Goal: Transaction & Acquisition: Purchase product/service

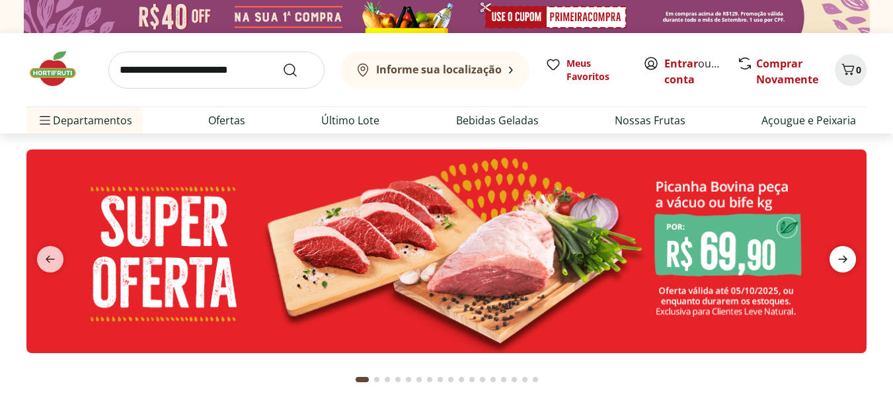
click at [851, 258] on span "next" at bounding box center [842, 259] width 26 height 26
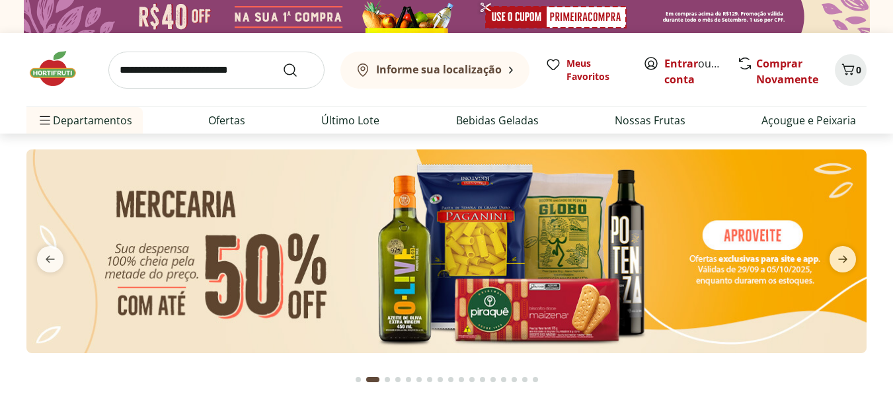
click at [745, 237] on img at bounding box center [446, 251] width 840 height 204
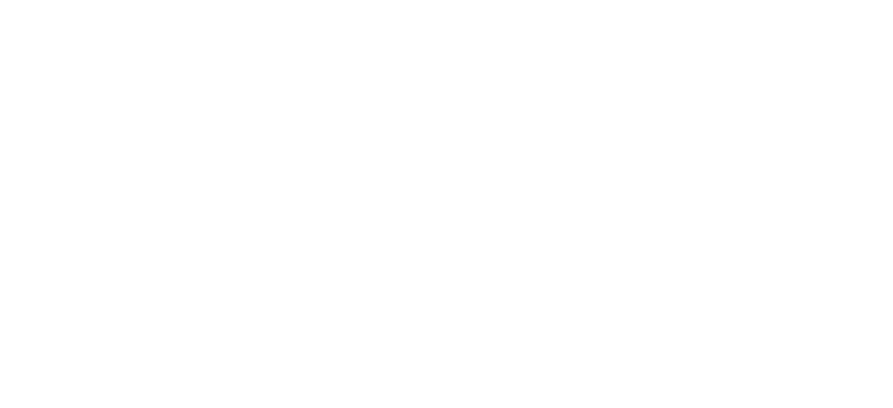
select select "**********"
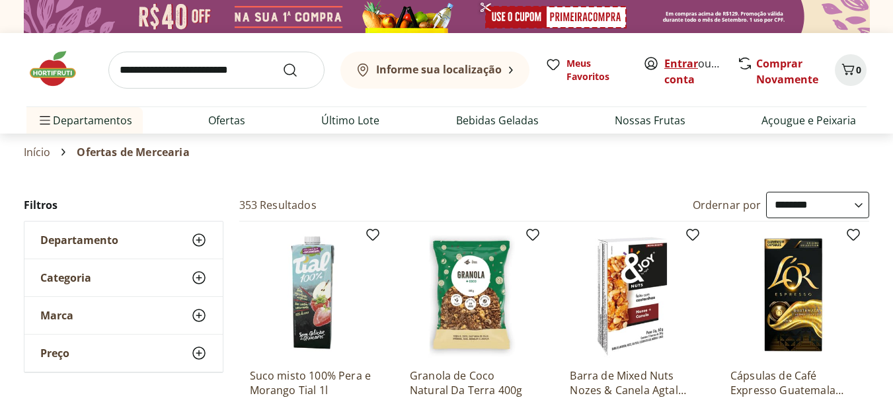
click at [681, 61] on link "Entrar" at bounding box center [681, 63] width 34 height 15
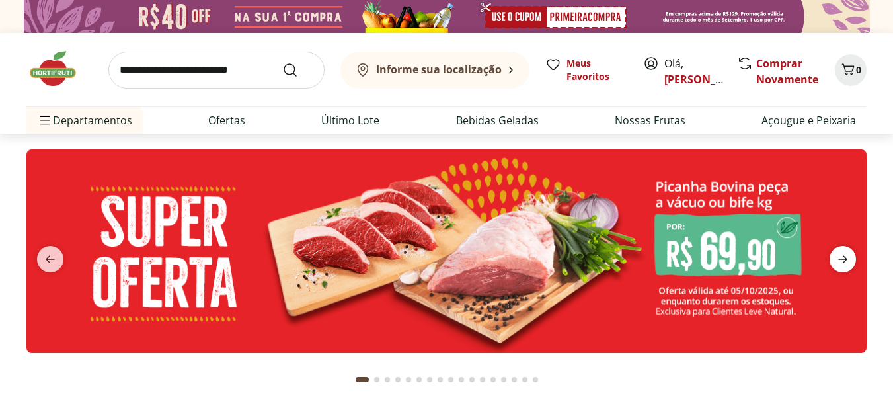
click at [837, 263] on icon "next" at bounding box center [843, 259] width 16 height 16
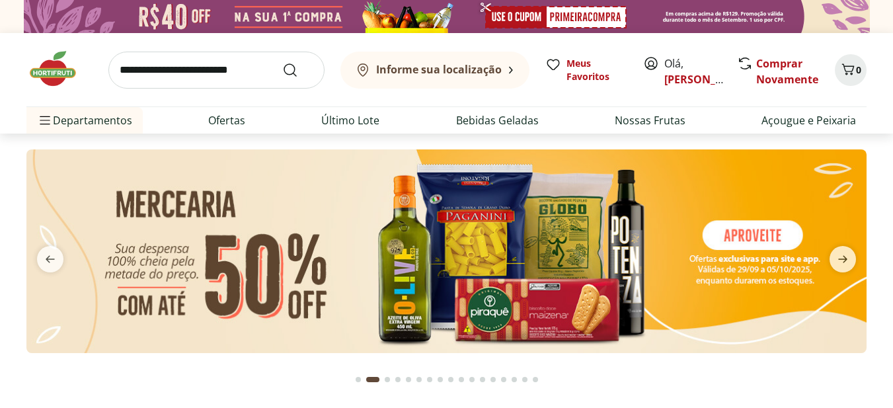
click at [732, 235] on img at bounding box center [446, 251] width 840 height 204
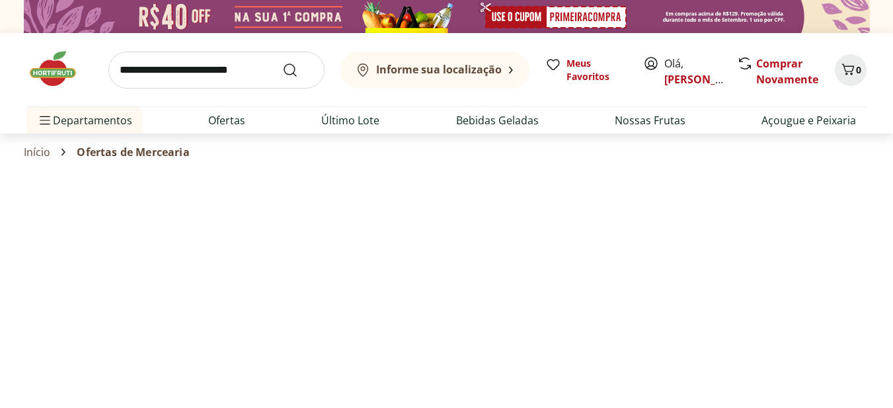
select select "**********"
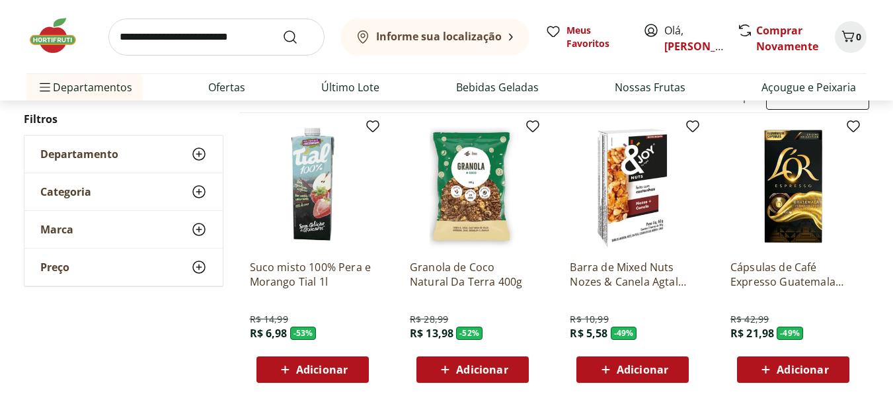
scroll to position [132, 0]
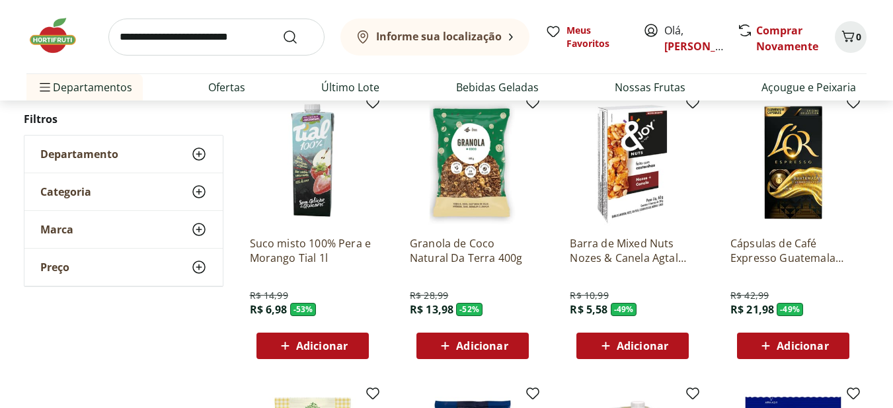
click at [608, 339] on icon at bounding box center [605, 346] width 17 height 16
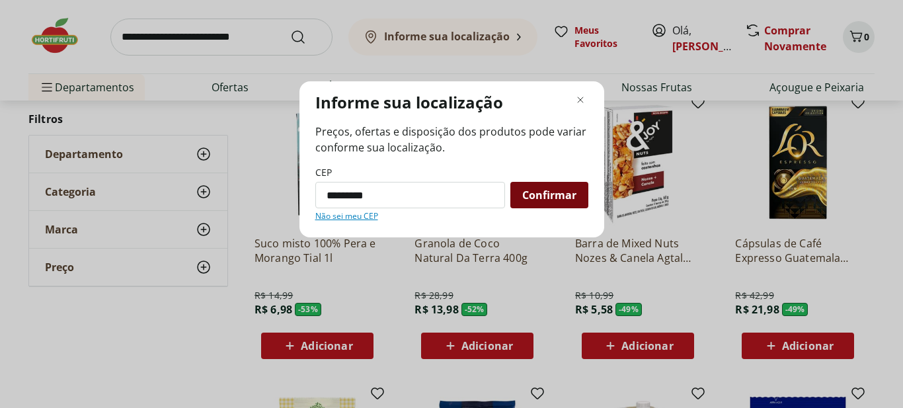
type input "*********"
click at [529, 196] on span "Confirmar" at bounding box center [549, 195] width 54 height 11
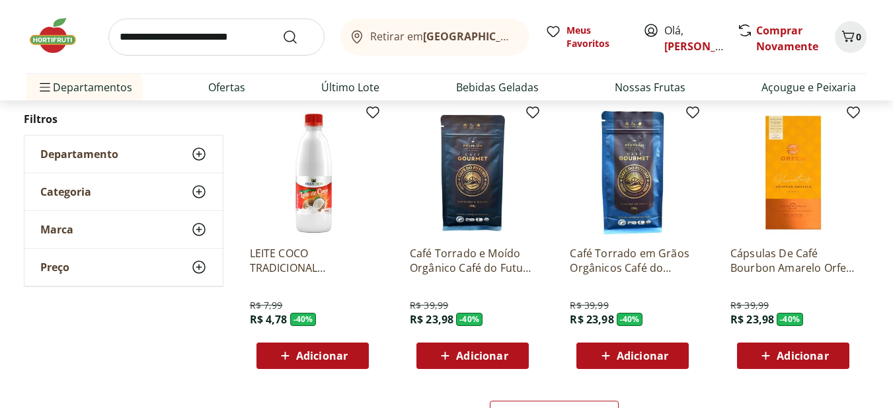
scroll to position [727, 0]
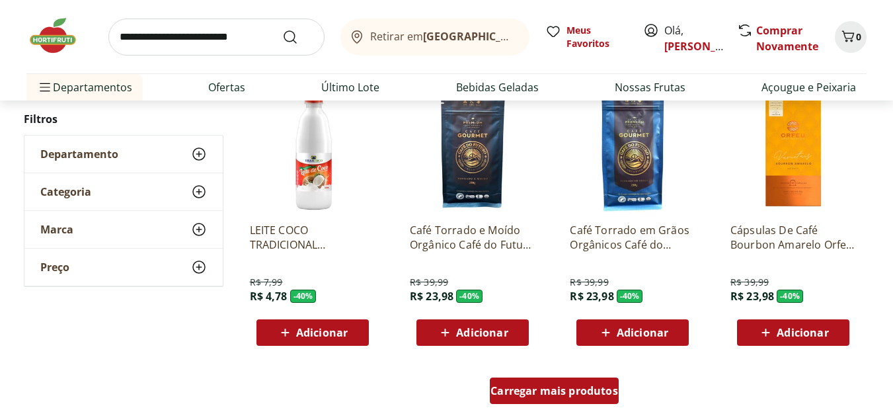
click at [585, 389] on span "Carregar mais produtos" at bounding box center [554, 390] width 128 height 11
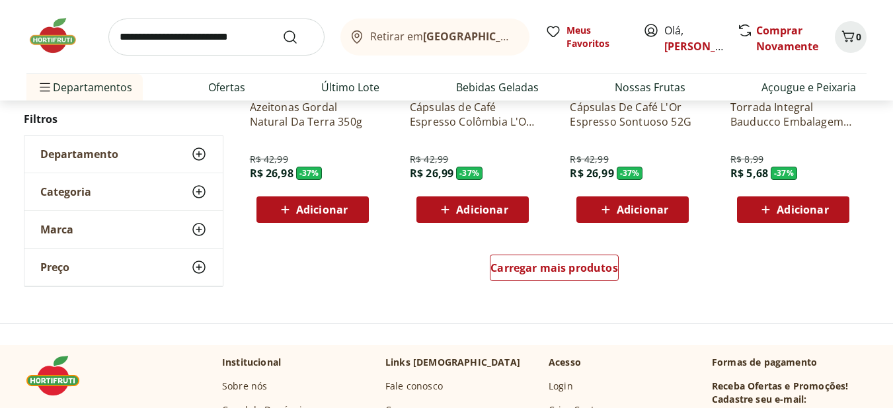
scroll to position [1784, 0]
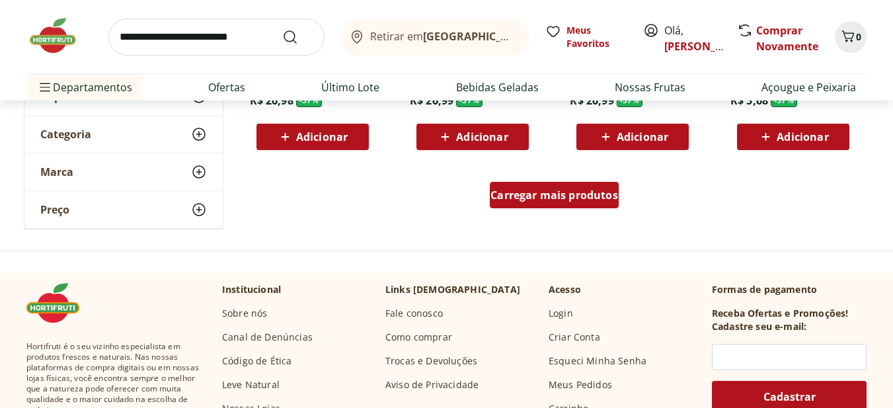
click at [580, 197] on span "Carregar mais produtos" at bounding box center [554, 195] width 128 height 11
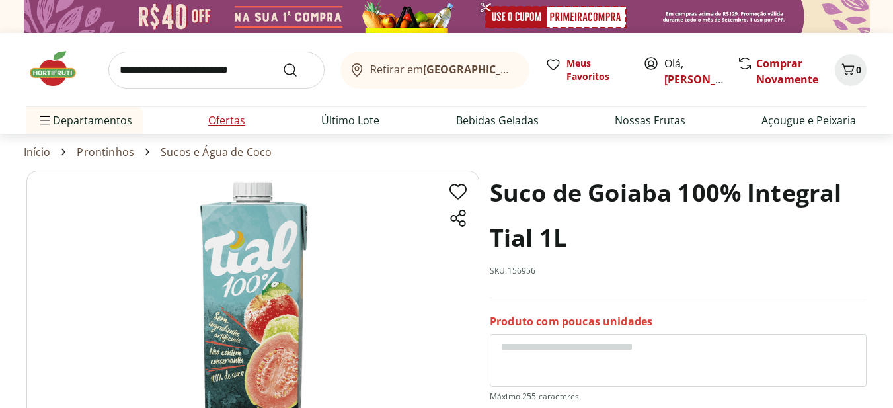
click at [217, 120] on link "Ofertas" at bounding box center [226, 120] width 37 height 16
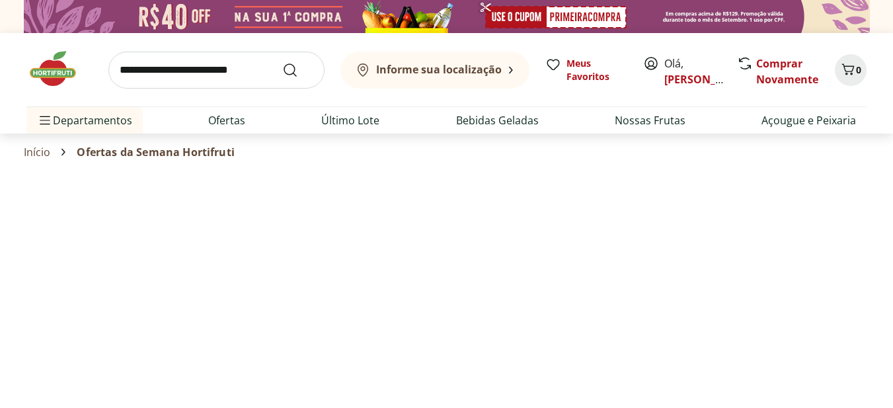
select select "**********"
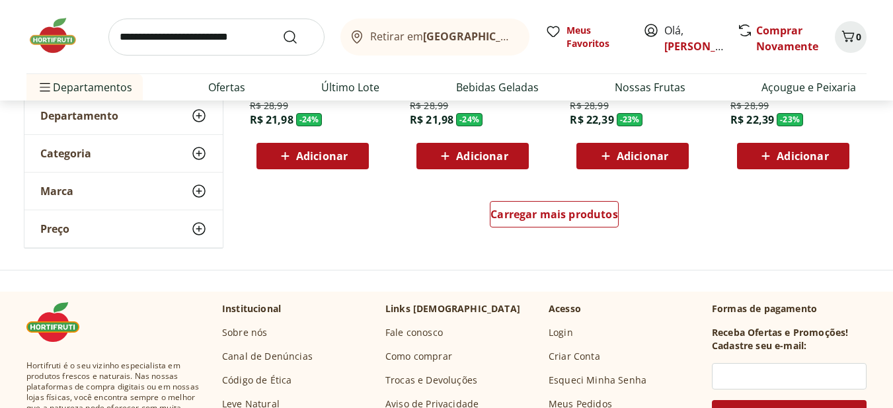
scroll to position [925, 0]
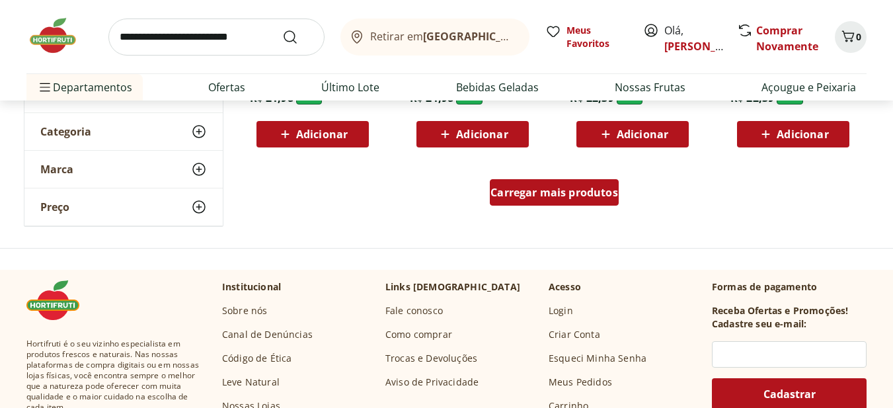
click at [539, 190] on span "Carregar mais produtos" at bounding box center [554, 192] width 128 height 11
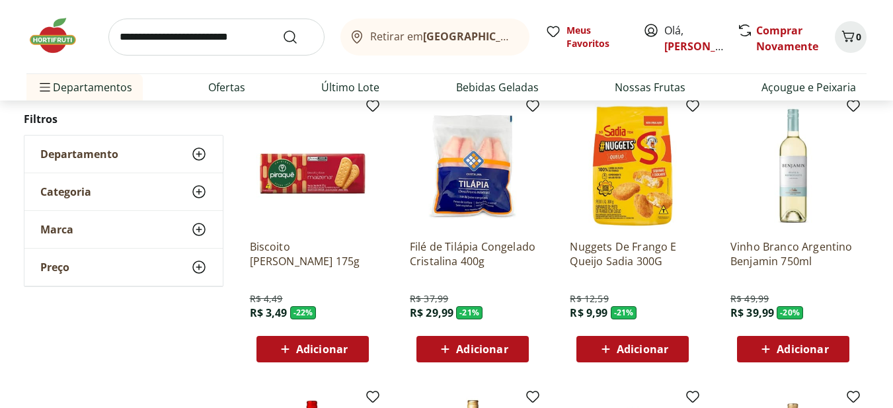
scroll to position [991, 0]
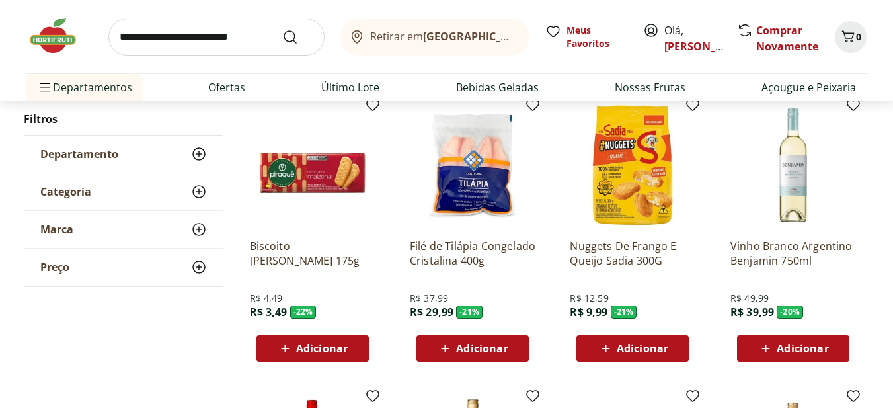
click at [603, 342] on icon at bounding box center [605, 348] width 17 height 16
click at [638, 354] on span "Adicionar" at bounding box center [643, 348] width 52 height 11
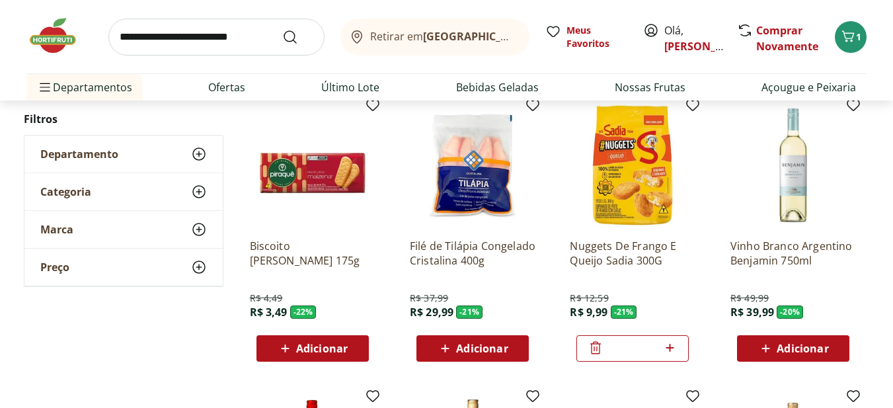
click at [462, 350] on span "Adicionar" at bounding box center [482, 348] width 52 height 11
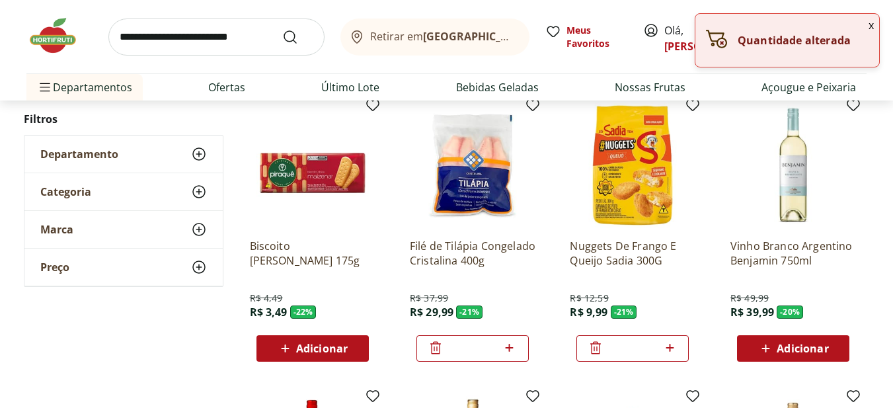
click at [514, 350] on icon at bounding box center [509, 348] width 17 height 16
type input "*"
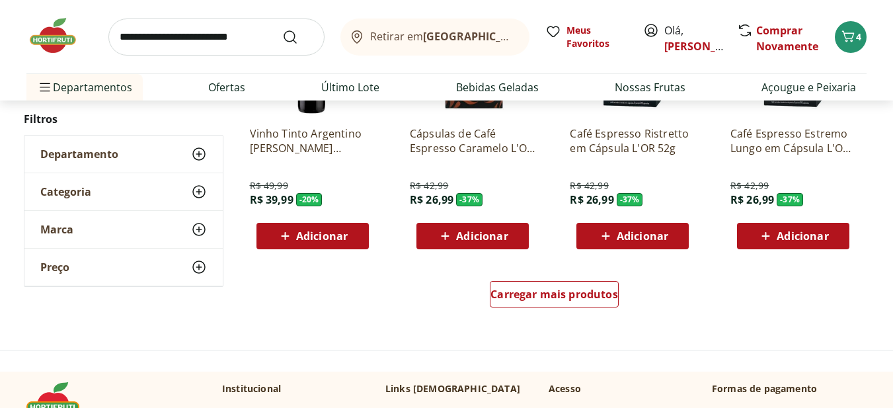
scroll to position [1718, 0]
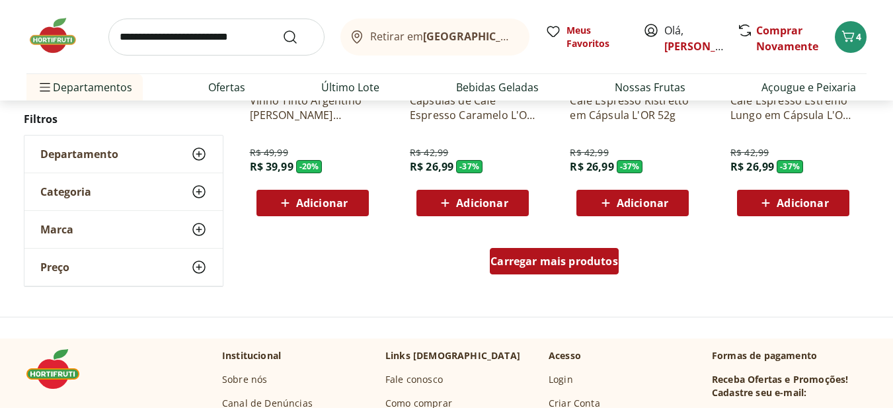
click at [551, 264] on span "Carregar mais produtos" at bounding box center [554, 261] width 128 height 11
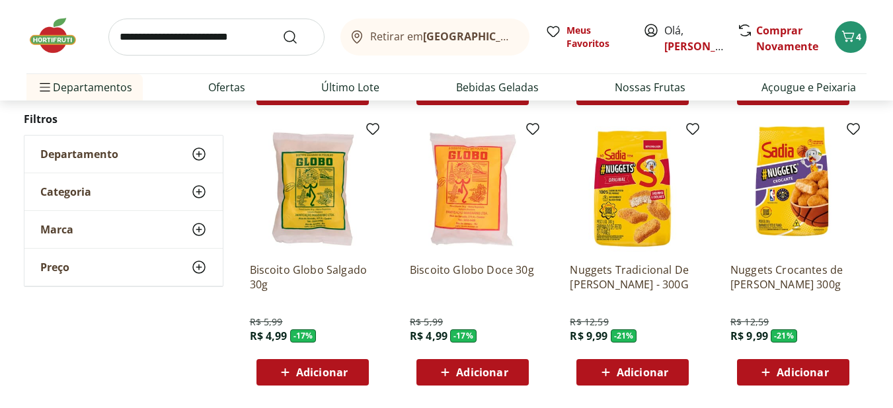
scroll to position [1851, 0]
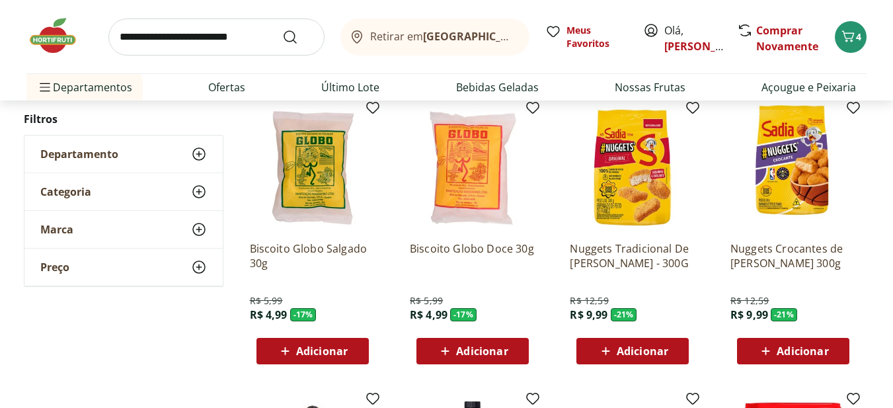
click at [760, 350] on icon at bounding box center [765, 351] width 17 height 16
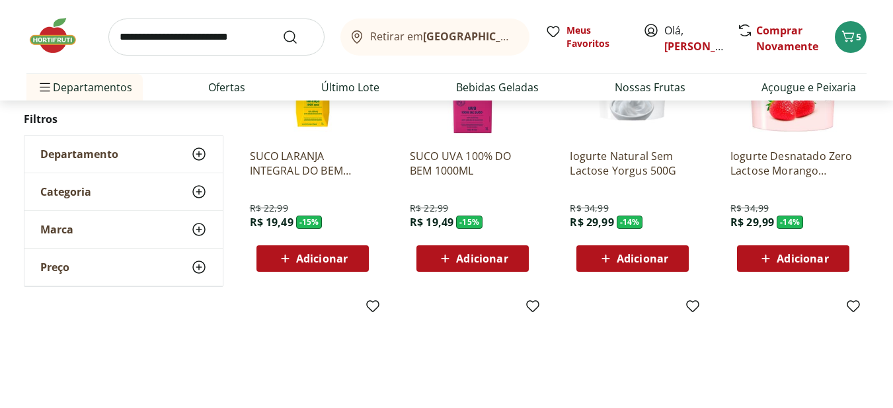
scroll to position [2445, 0]
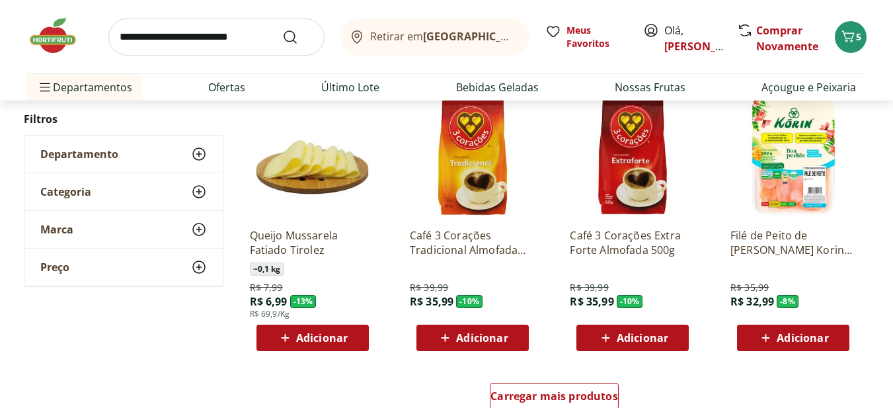
click at [303, 343] on span "Adicionar" at bounding box center [322, 337] width 52 height 11
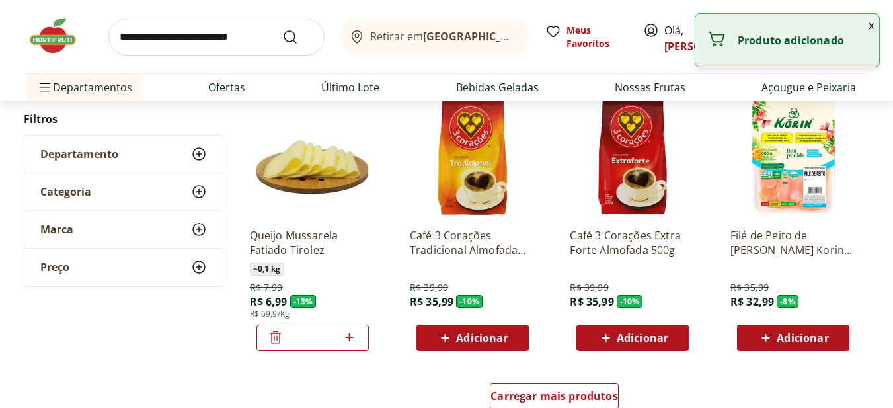
click at [352, 341] on icon at bounding box center [349, 337] width 17 height 16
click at [280, 340] on icon at bounding box center [276, 337] width 16 height 16
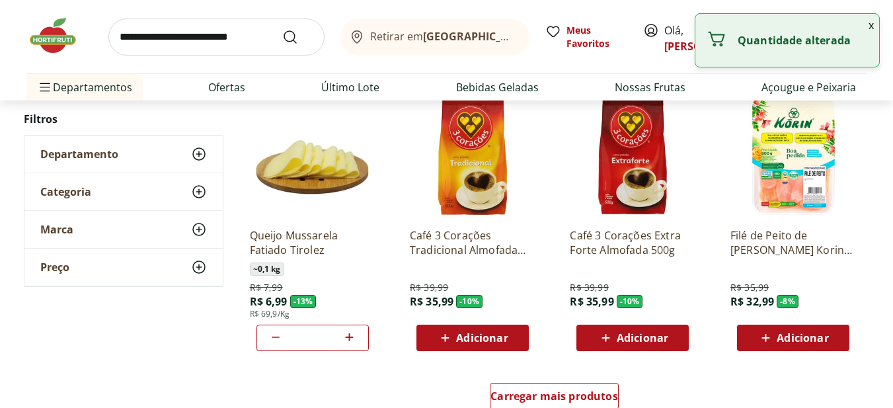
type input "*"
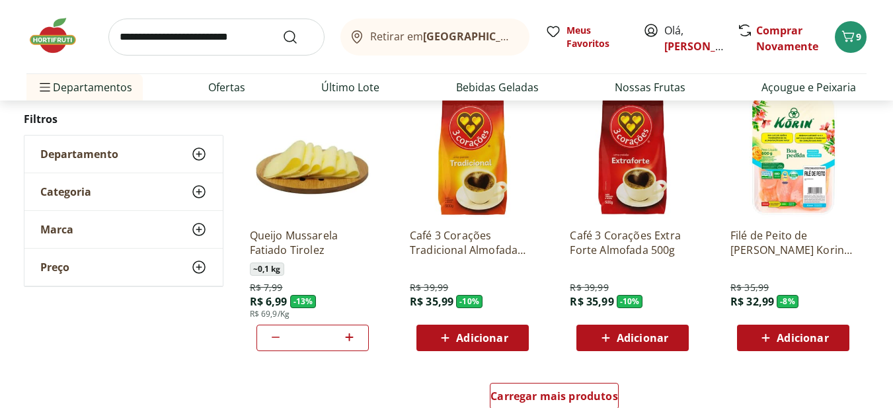
scroll to position [2512, 0]
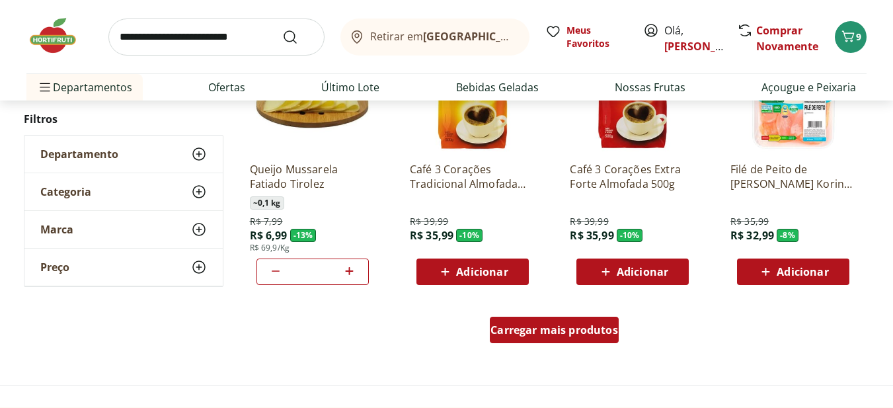
click at [584, 329] on span "Carregar mais produtos" at bounding box center [554, 330] width 128 height 11
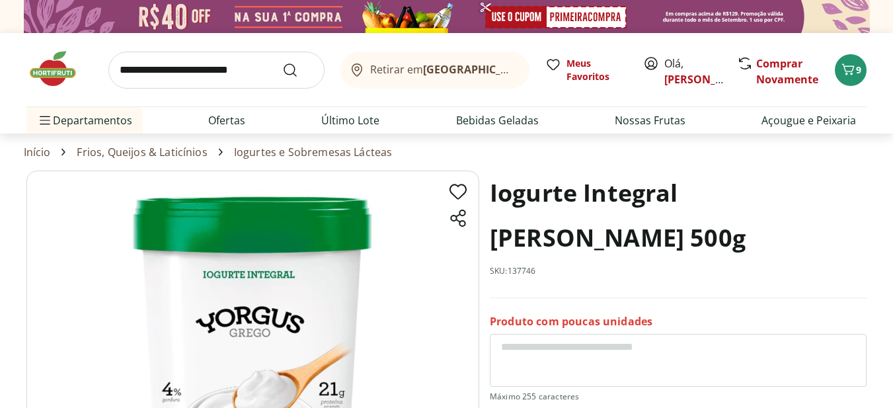
select select "**********"
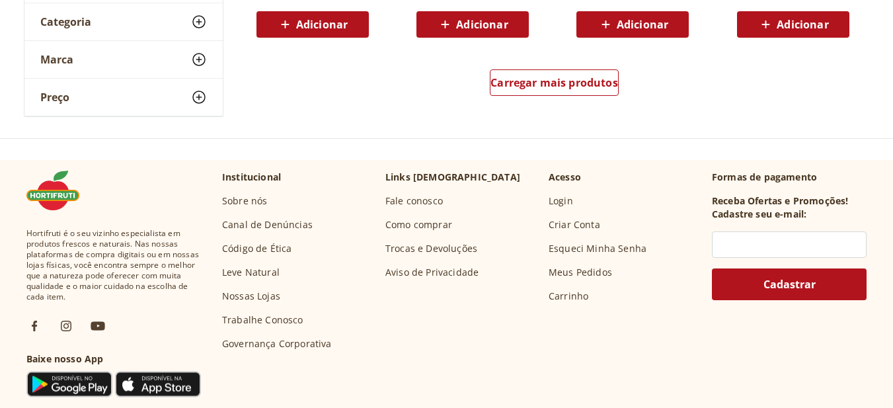
scroll to position [2974, 0]
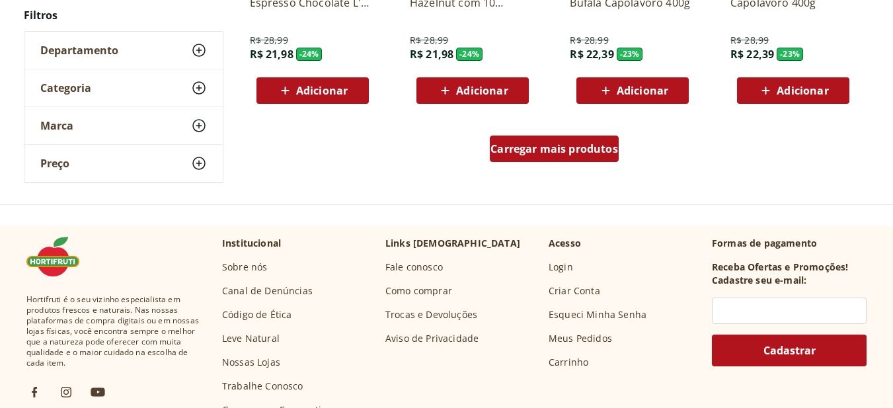
click at [556, 152] on span "Carregar mais produtos" at bounding box center [554, 148] width 128 height 11
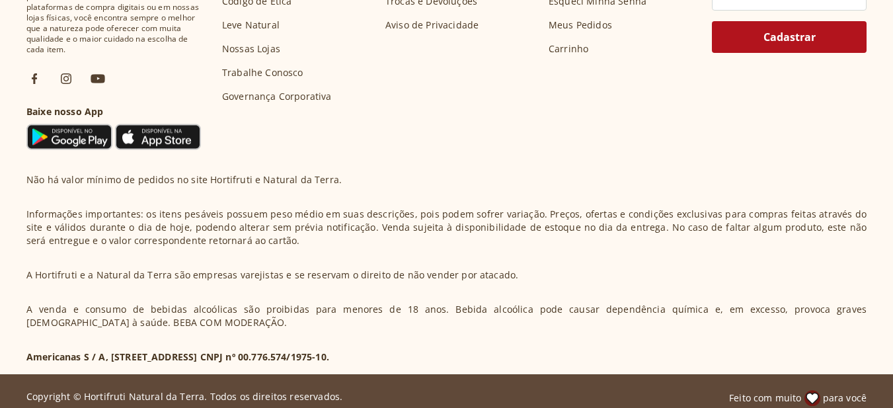
scroll to position [3899, 0]
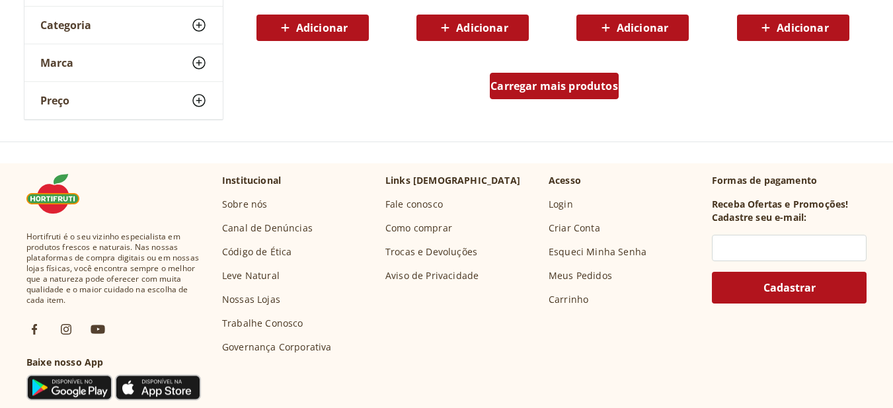
click at [533, 88] on span "Carregar mais produtos" at bounding box center [554, 86] width 128 height 11
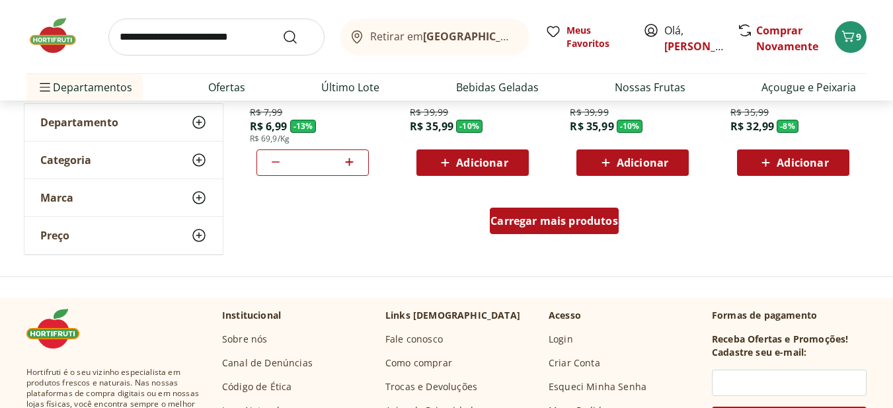
click at [570, 228] on div "Carregar mais produtos" at bounding box center [554, 221] width 129 height 26
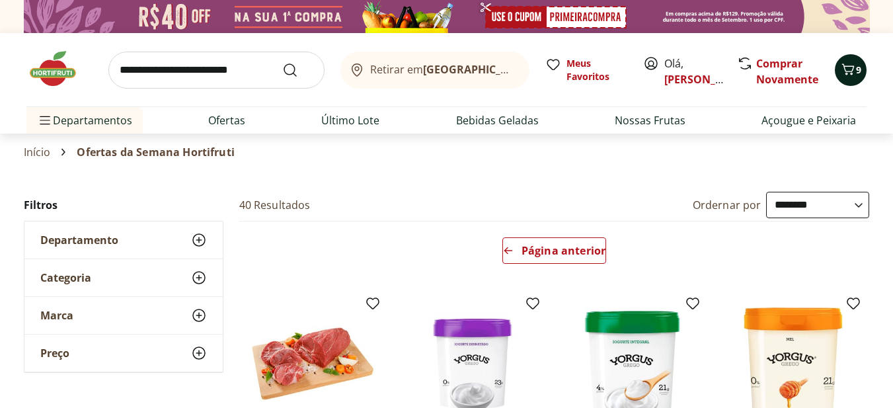
click at [855, 79] on div "9" at bounding box center [850, 69] width 11 height 21
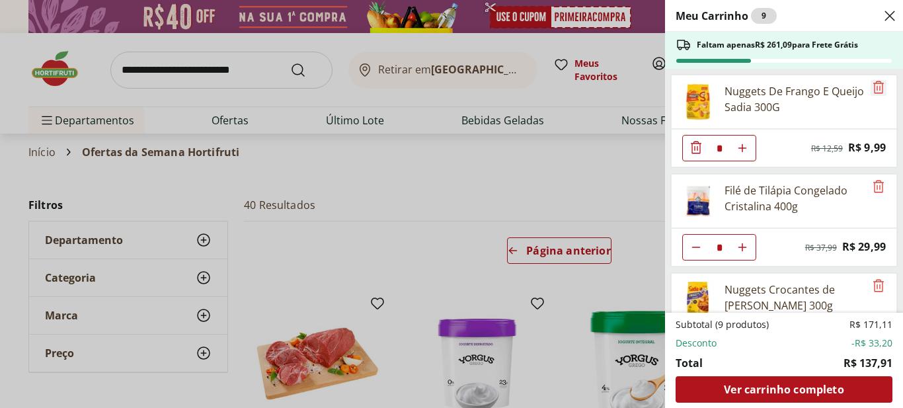
click at [874, 92] on icon "Remove" at bounding box center [878, 87] width 16 height 16
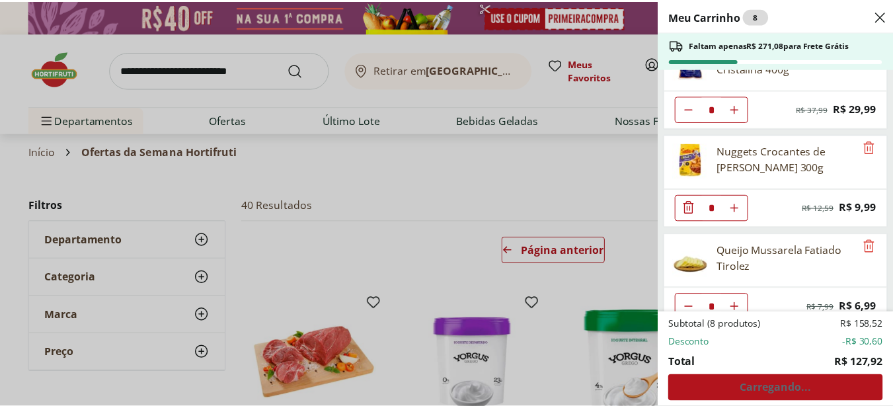
scroll to position [59, 0]
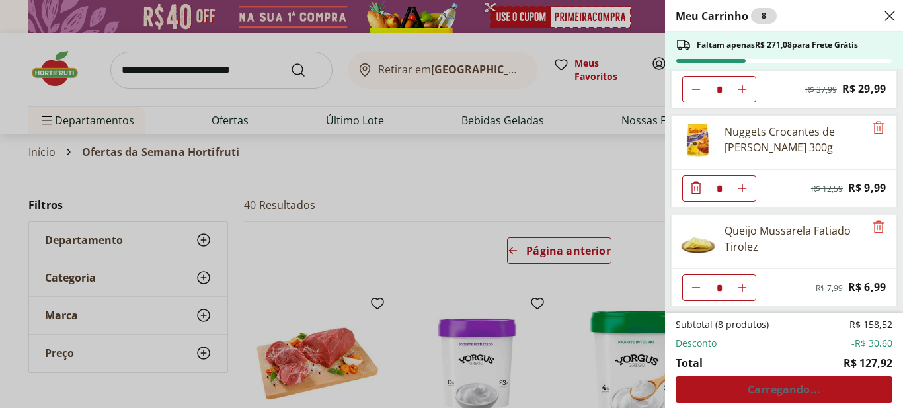
click at [446, 181] on div "Meu Carrinho 8 Faltam apenas R$ 271,08 para Frete Grátis Filé de Tilápia Congel…" at bounding box center [451, 204] width 903 height 408
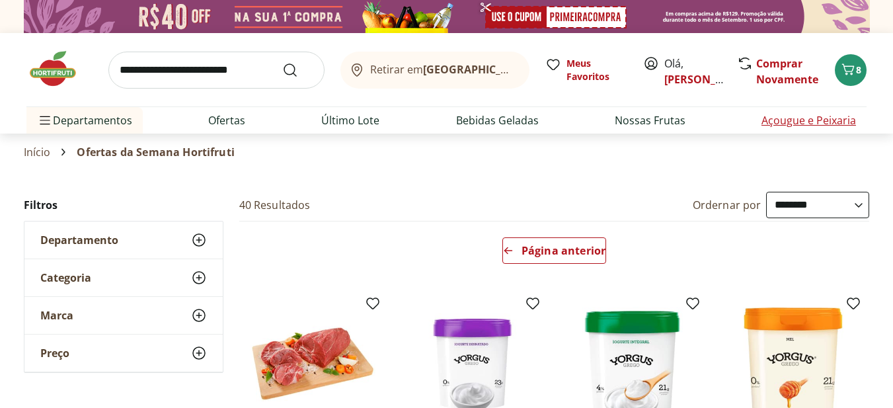
click at [783, 121] on link "Açougue e Peixaria" at bounding box center [808, 120] width 95 height 16
select select "**********"
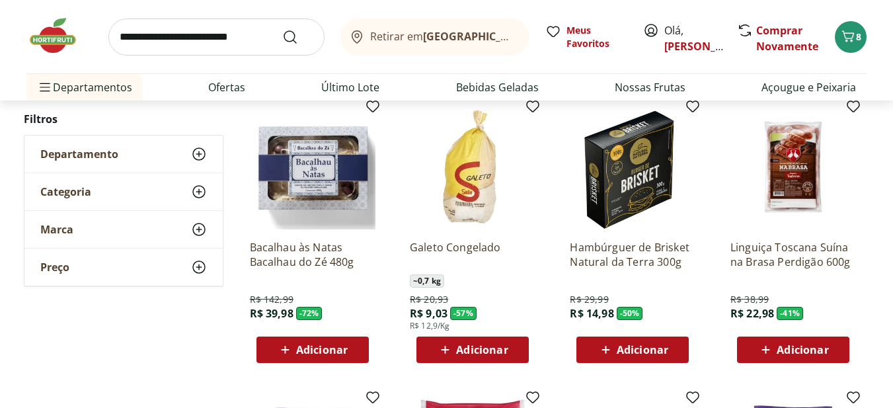
scroll to position [132, 0]
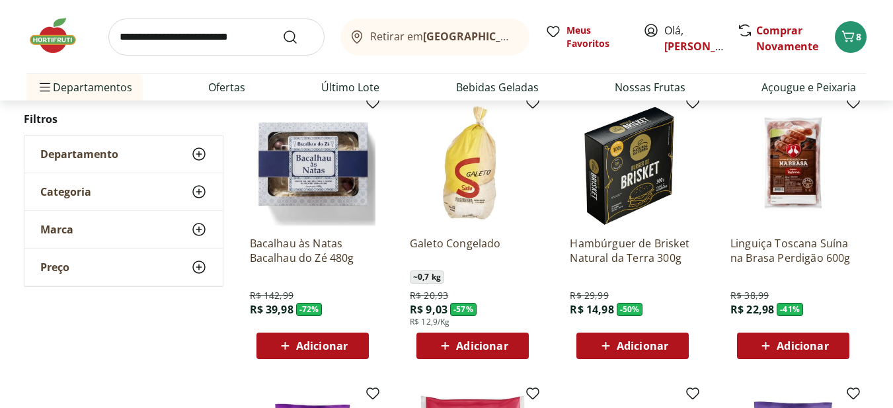
click at [627, 351] on span "Adicionar" at bounding box center [643, 345] width 52 height 11
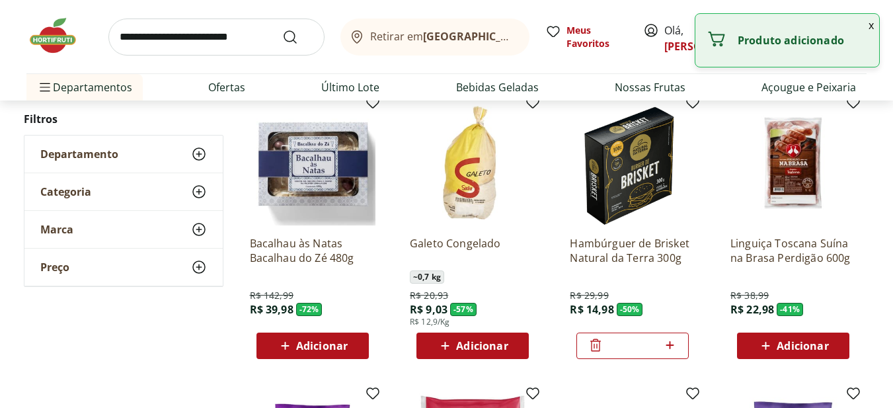
click at [673, 348] on icon at bounding box center [670, 345] width 17 height 16
click at [597, 349] on icon at bounding box center [596, 345] width 16 height 16
click at [671, 345] on icon at bounding box center [670, 345] width 8 height 8
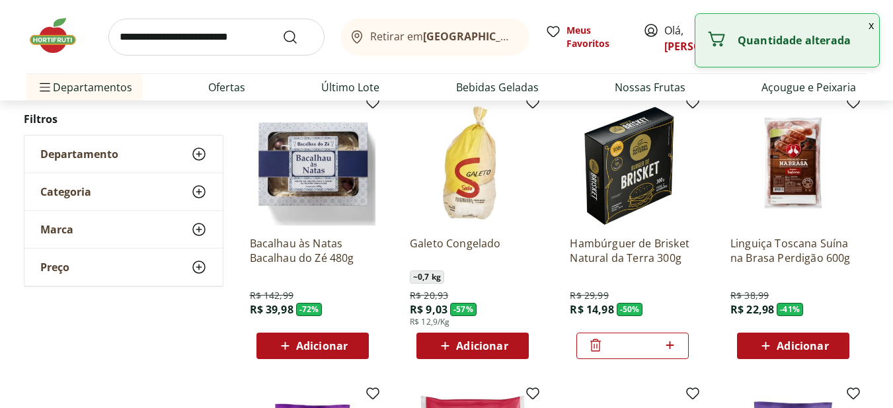
type input "*"
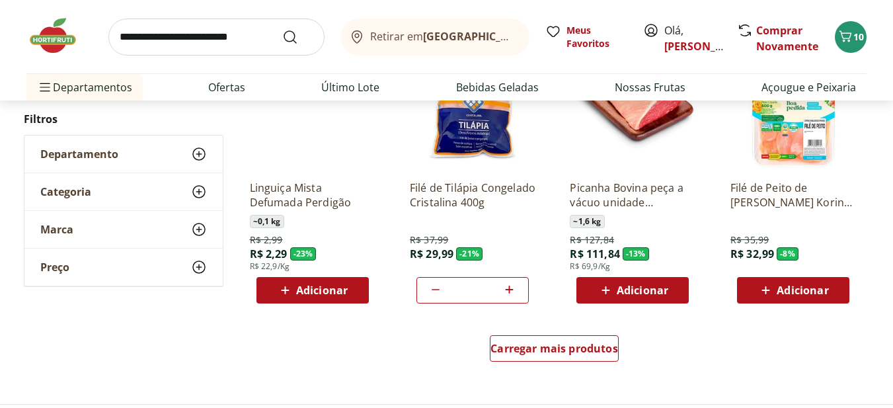
scroll to position [793, 0]
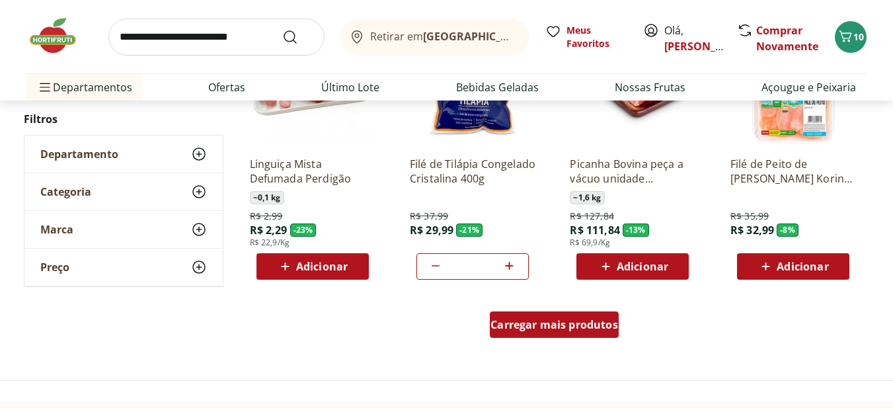
click at [522, 323] on span "Carregar mais produtos" at bounding box center [554, 324] width 128 height 11
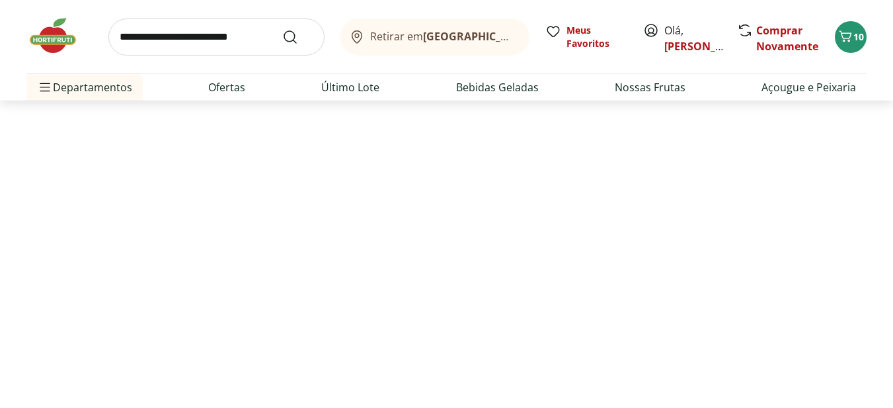
select select "**********"
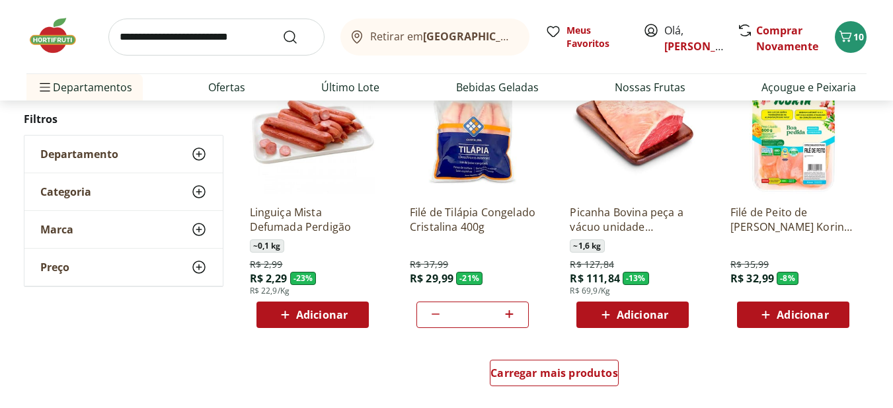
scroll to position [1289, 0]
click at [547, 375] on span "Carregar mais produtos" at bounding box center [554, 372] width 128 height 11
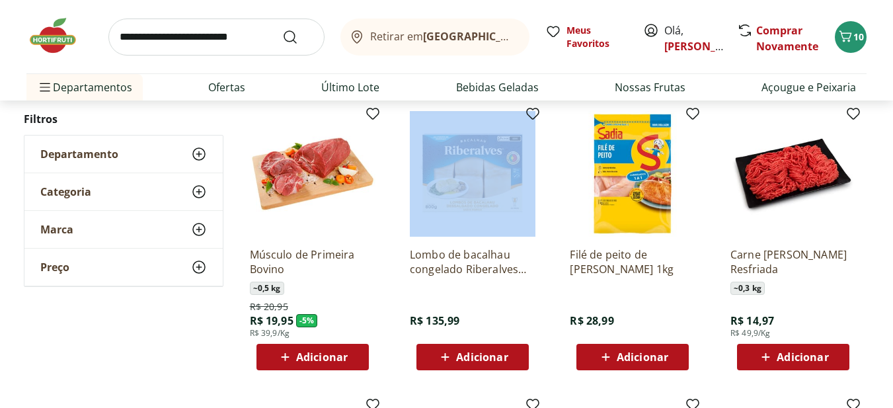
scroll to position [1619, 0]
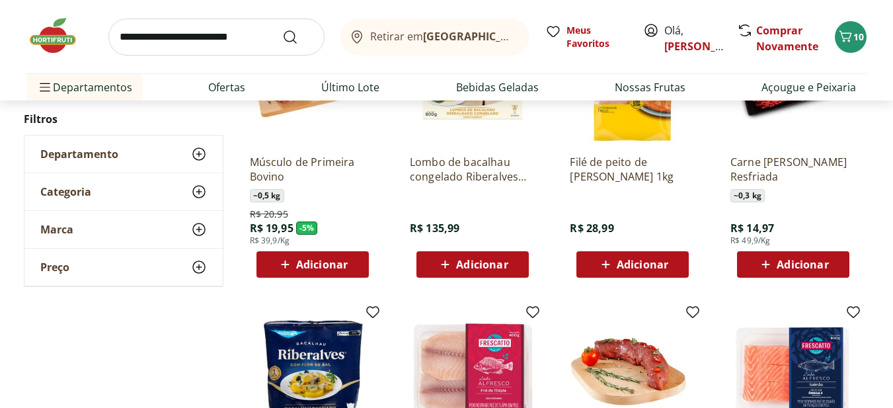
click at [124, 330] on div "**********" at bounding box center [447, 27] width 846 height 1822
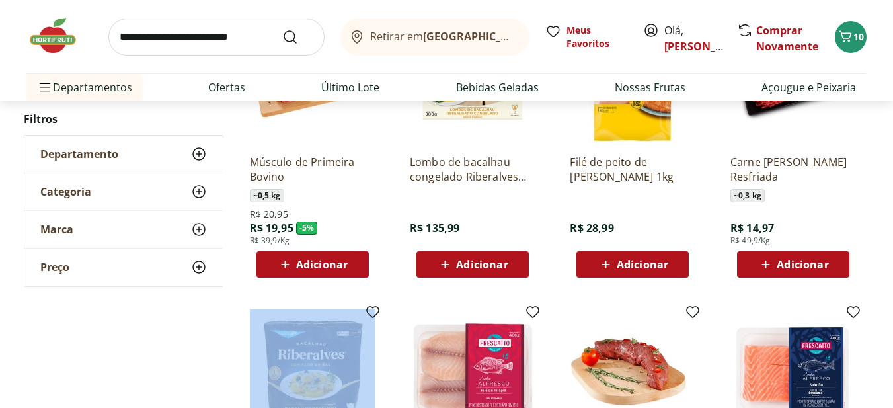
click at [124, 330] on div "**********" at bounding box center [447, 27] width 846 height 1822
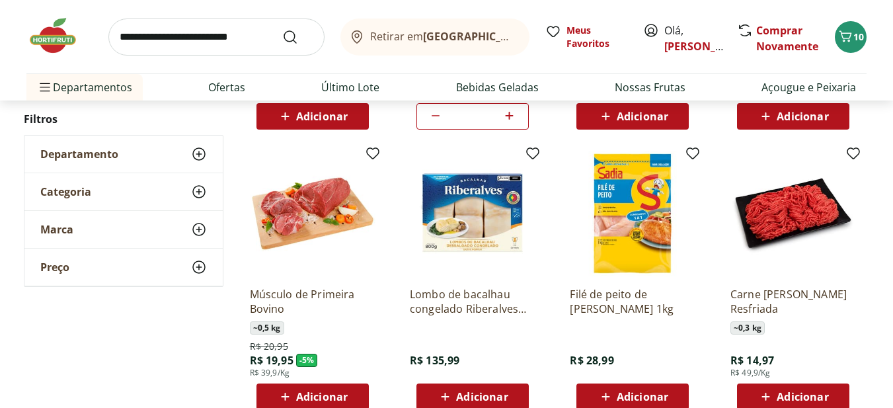
scroll to position [1553, 0]
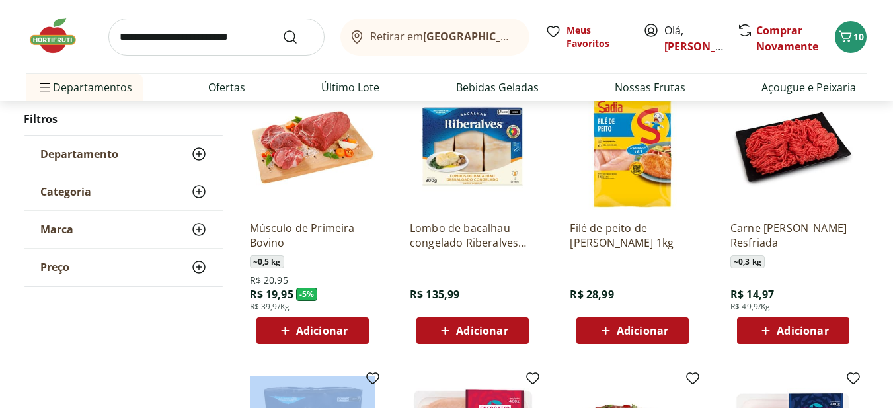
click at [804, 328] on span "Adicionar" at bounding box center [803, 330] width 52 height 11
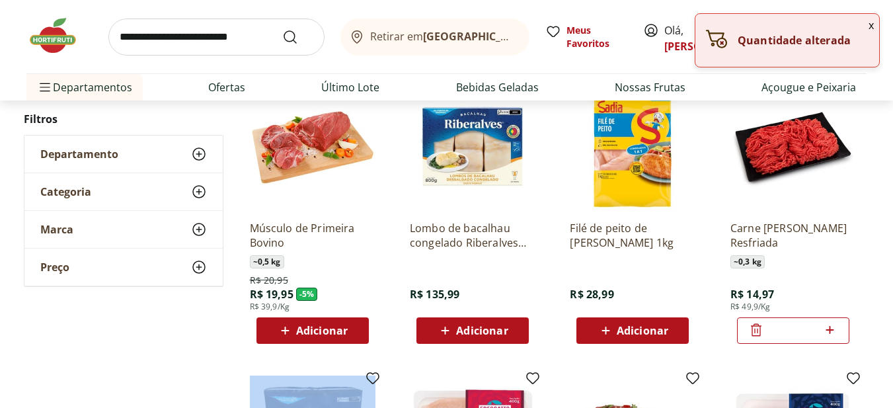
click at [834, 330] on icon at bounding box center [830, 330] width 17 height 16
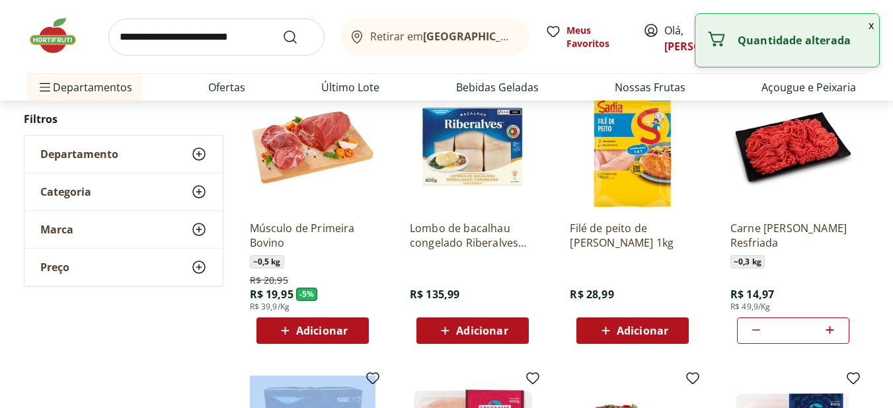
click at [748, 328] on icon at bounding box center [756, 330] width 16 height 16
click at [827, 328] on icon at bounding box center [830, 330] width 17 height 16
click at [754, 329] on icon at bounding box center [756, 330] width 16 height 16
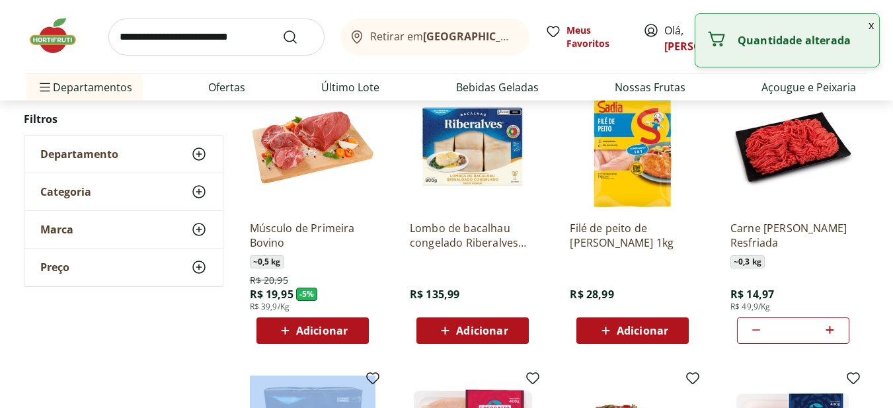
type input "*"
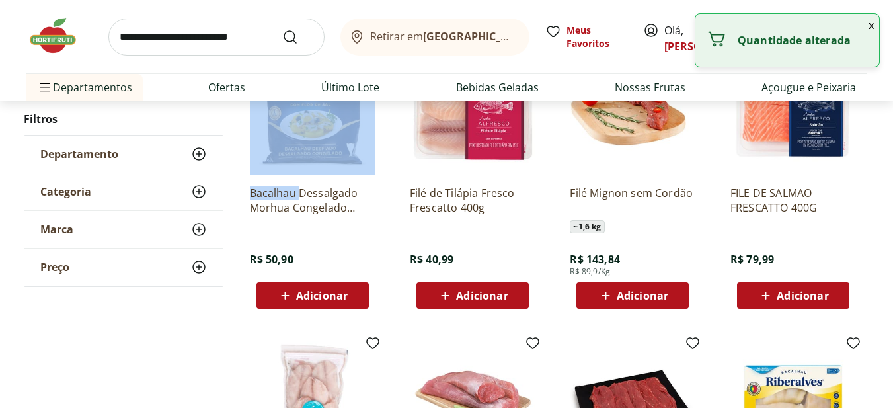
scroll to position [1884, 0]
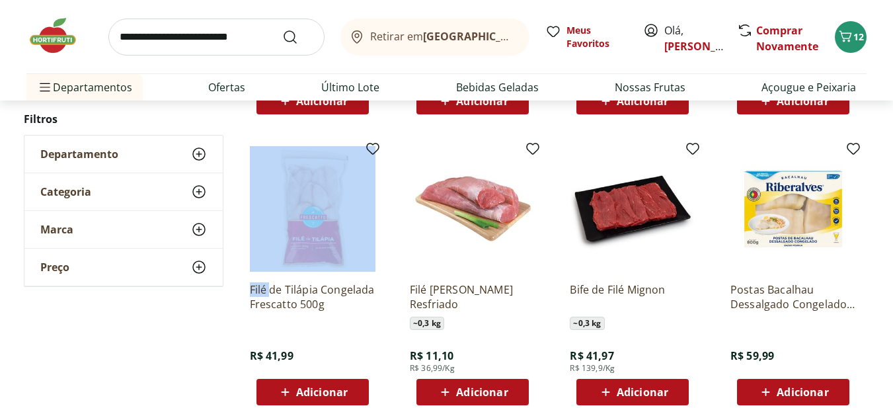
scroll to position [2082, 0]
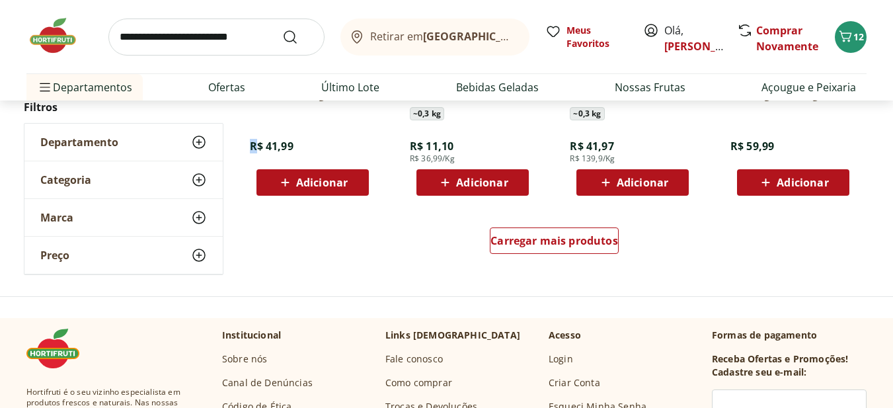
scroll to position [2280, 0]
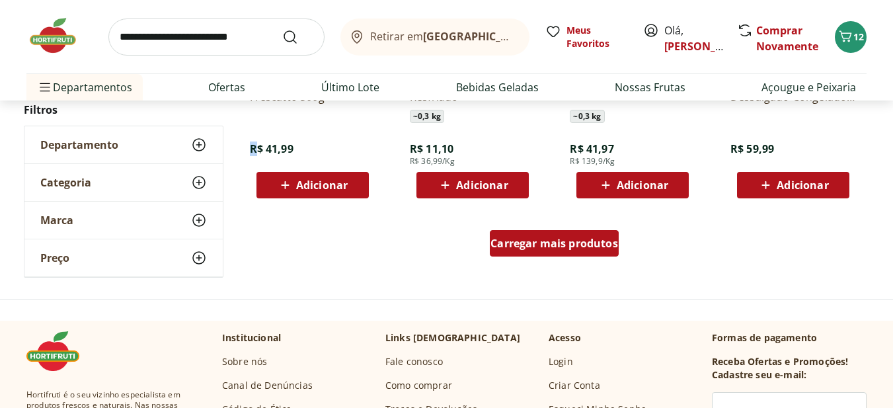
click at [514, 242] on span "Carregar mais produtos" at bounding box center [554, 243] width 128 height 11
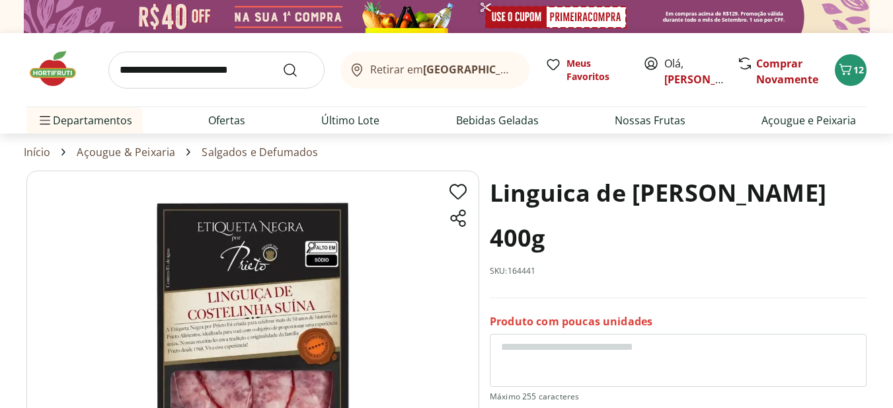
select select "**********"
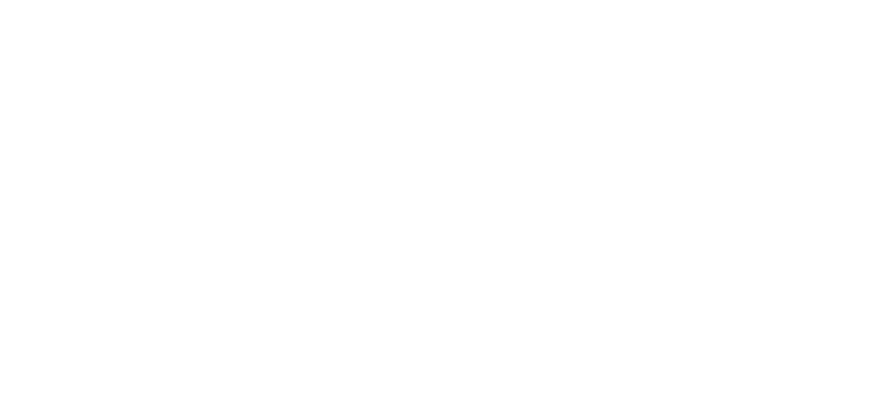
scroll to position [2280, 0]
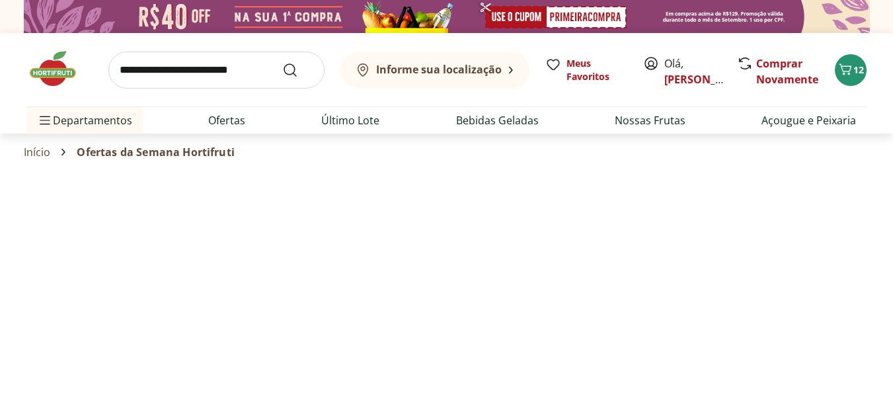
select select "**********"
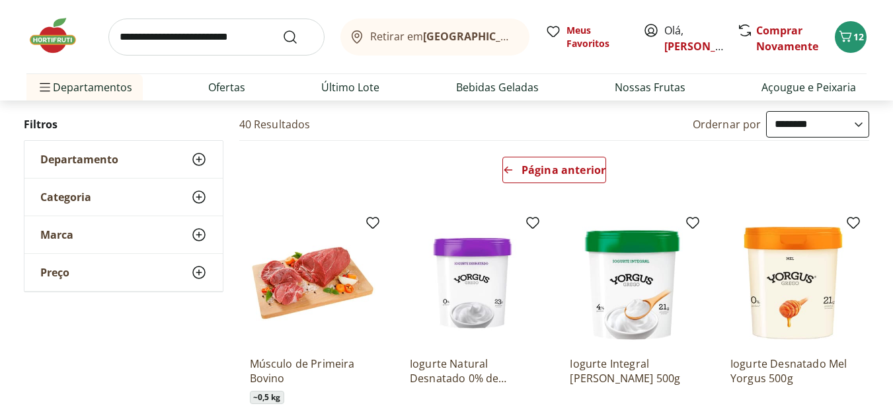
scroll to position [66, 0]
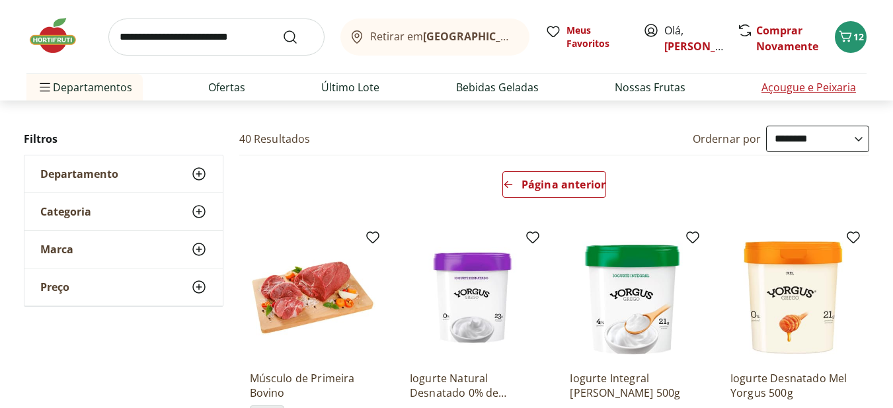
click at [802, 87] on link "Açougue e Peixaria" at bounding box center [808, 87] width 95 height 16
select select "**********"
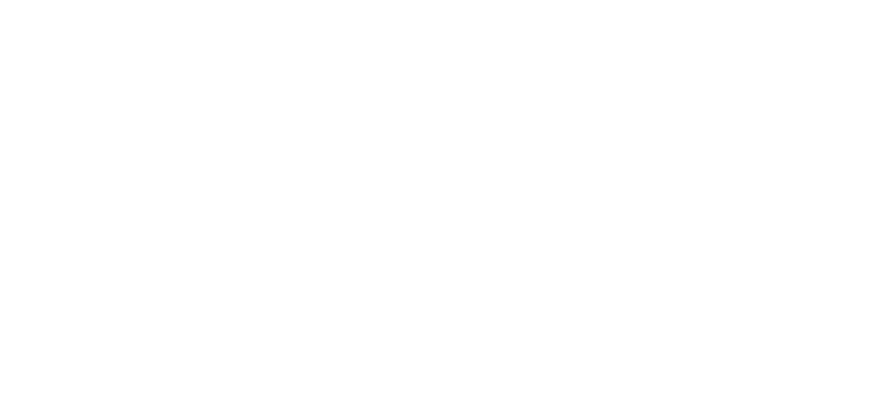
type input "*"
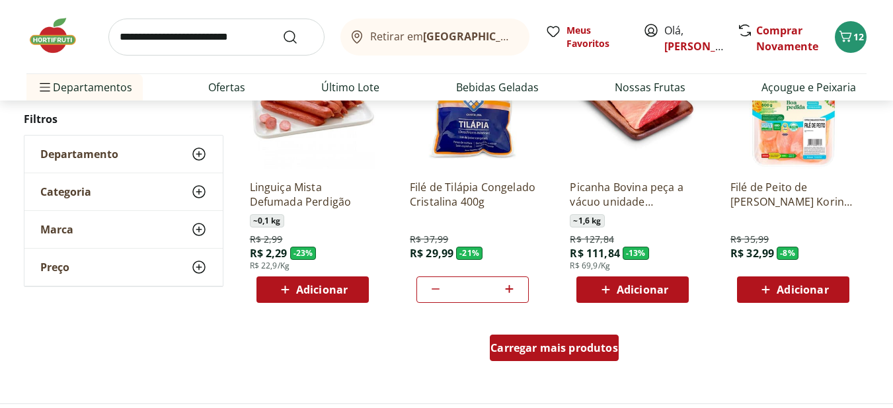
scroll to position [793, 0]
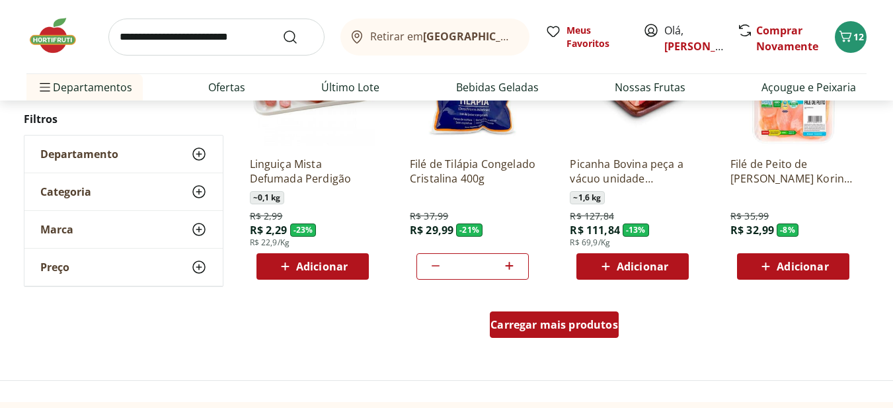
click at [574, 326] on span "Carregar mais produtos" at bounding box center [554, 324] width 128 height 11
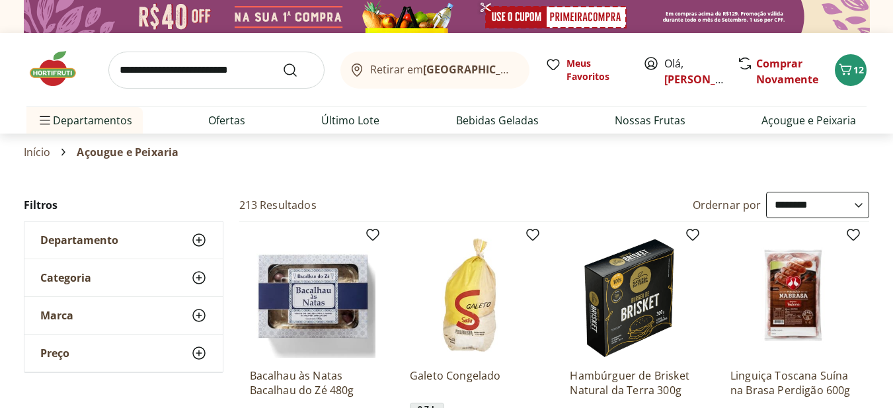
select select "**********"
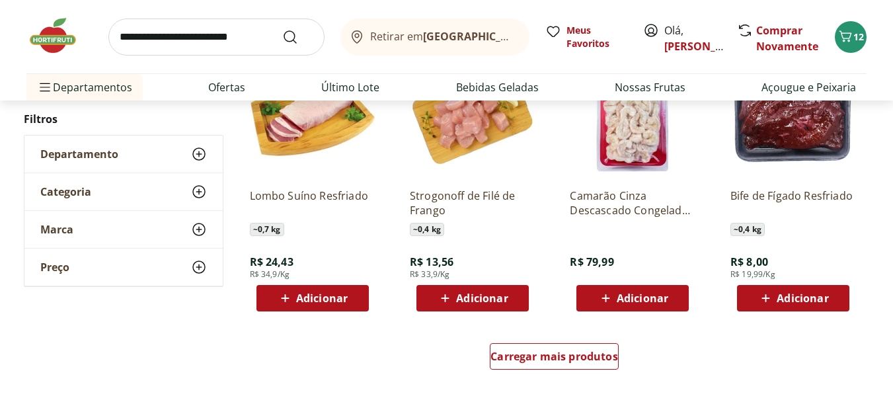
scroll to position [3371, 0]
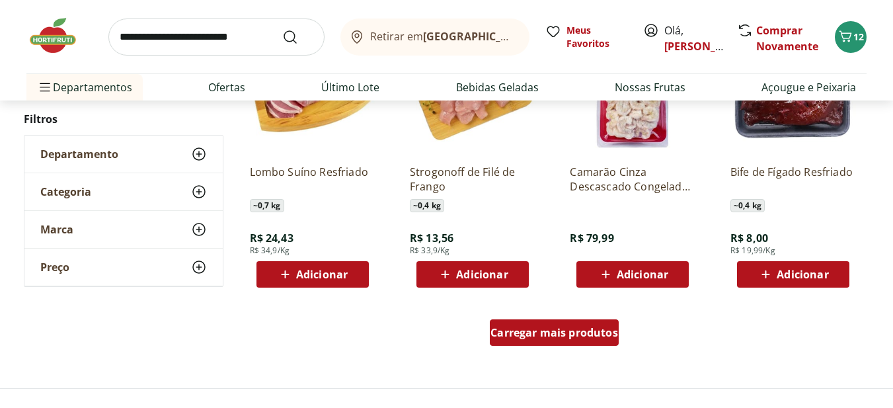
click at [541, 332] on span "Carregar mais produtos" at bounding box center [554, 332] width 128 height 11
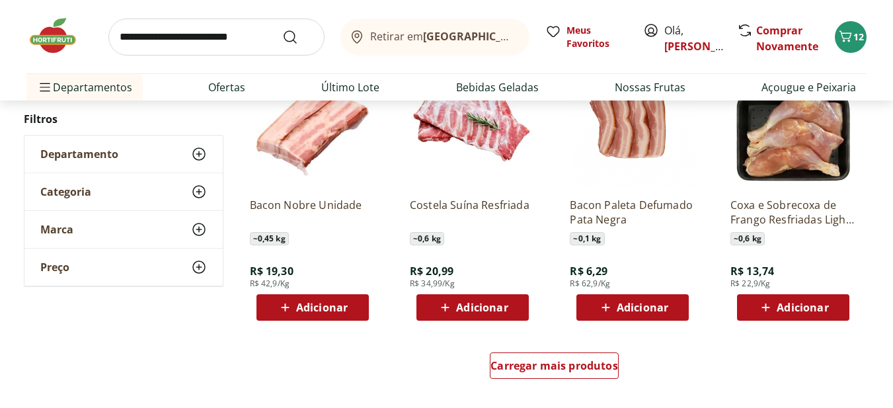
scroll to position [4230, 0]
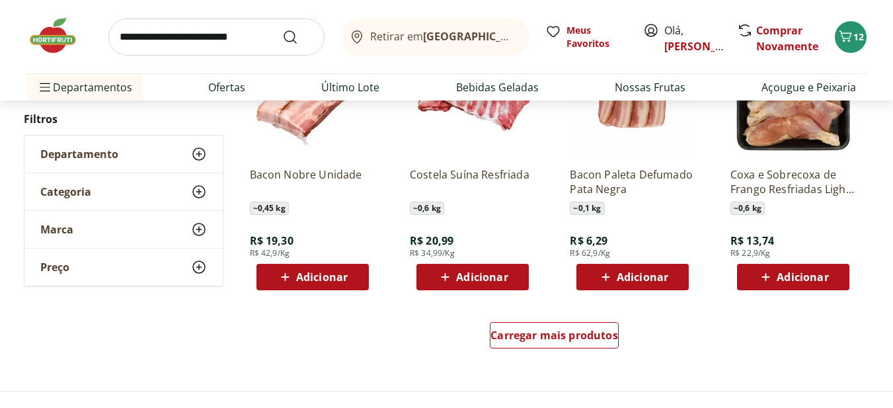
click at [778, 280] on span "Adicionar" at bounding box center [803, 277] width 52 height 11
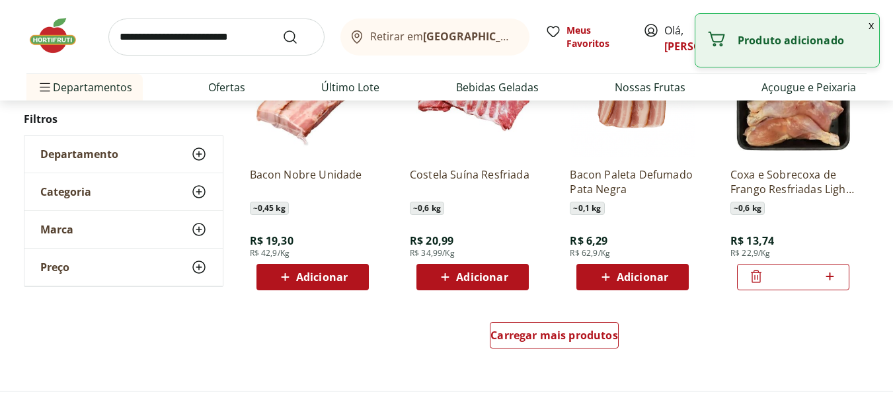
click at [831, 276] on icon at bounding box center [830, 276] width 8 height 8
type input "*"
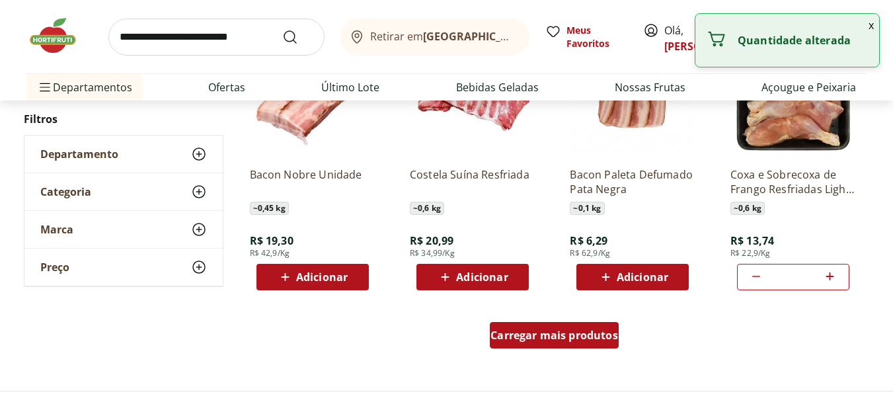
click at [568, 335] on span "Carregar mais produtos" at bounding box center [554, 335] width 128 height 11
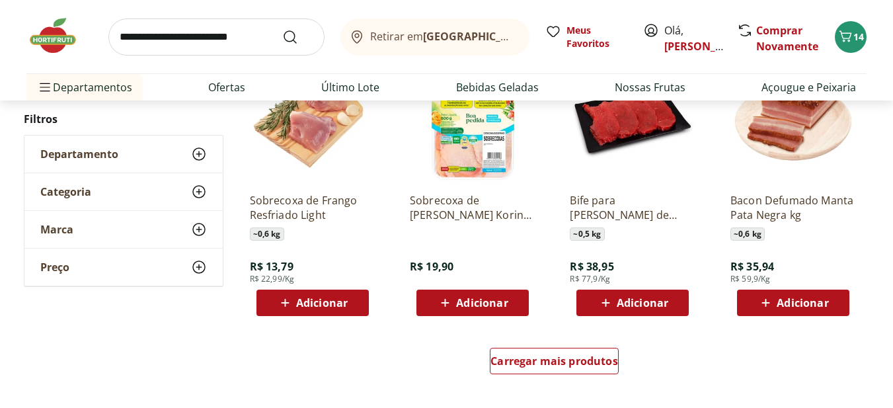
scroll to position [5089, 0]
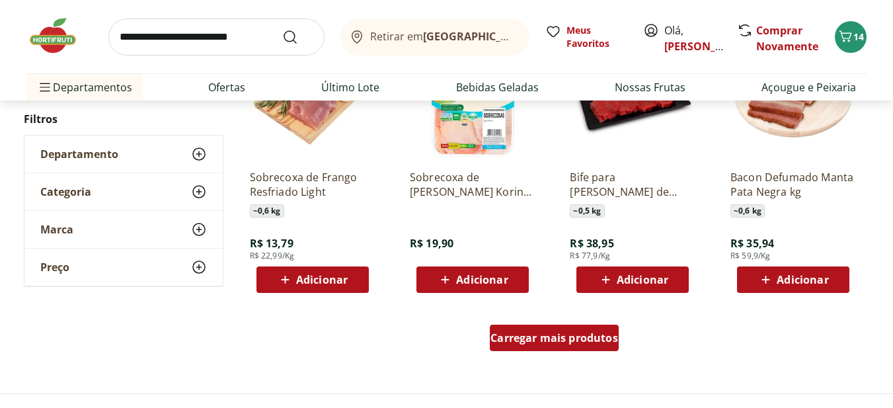
click at [562, 339] on span "Carregar mais produtos" at bounding box center [554, 337] width 128 height 11
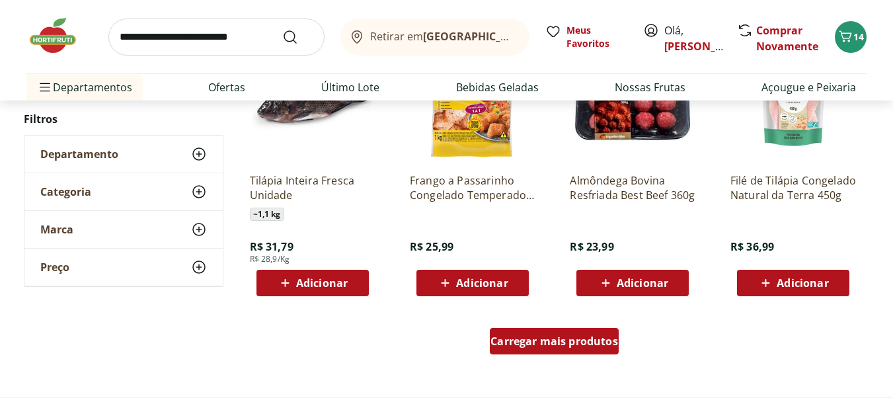
scroll to position [5948, 0]
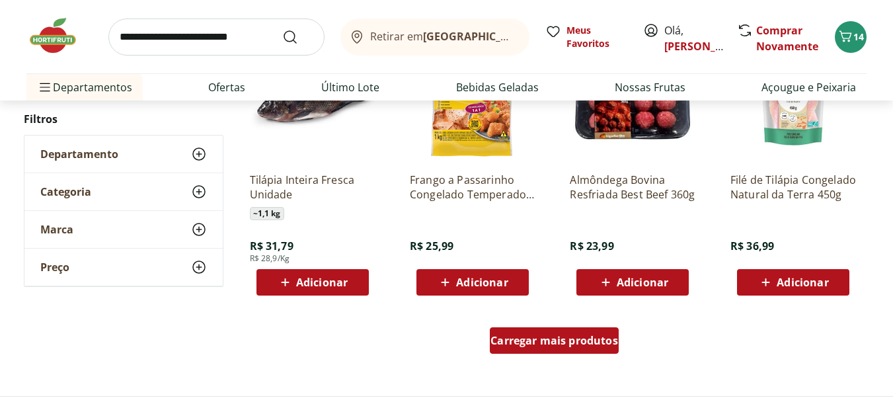
click at [562, 339] on span "Carregar mais produtos" at bounding box center [554, 340] width 128 height 11
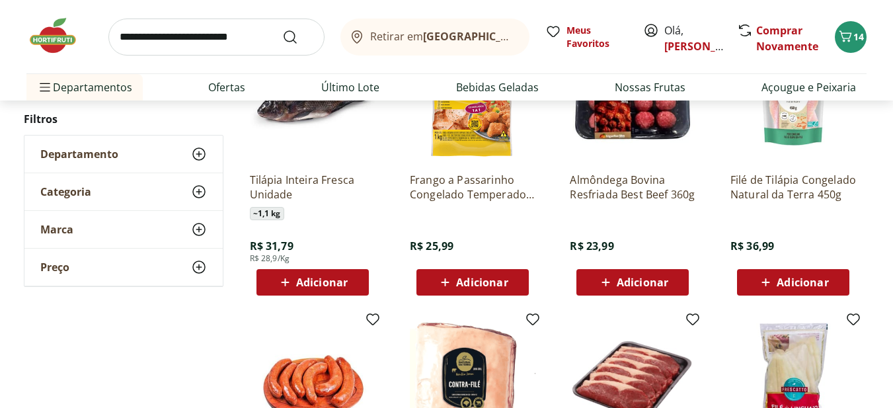
click at [642, 284] on span "Adicionar" at bounding box center [643, 282] width 52 height 11
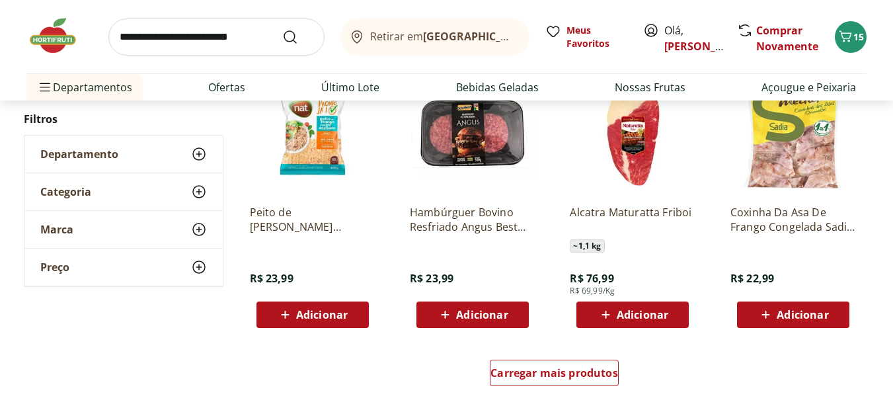
scroll to position [6807, 0]
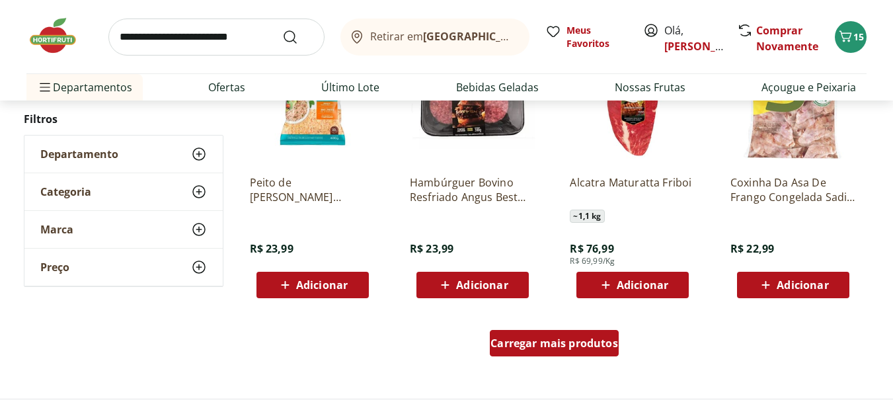
click at [573, 344] on span "Carregar mais produtos" at bounding box center [554, 343] width 128 height 11
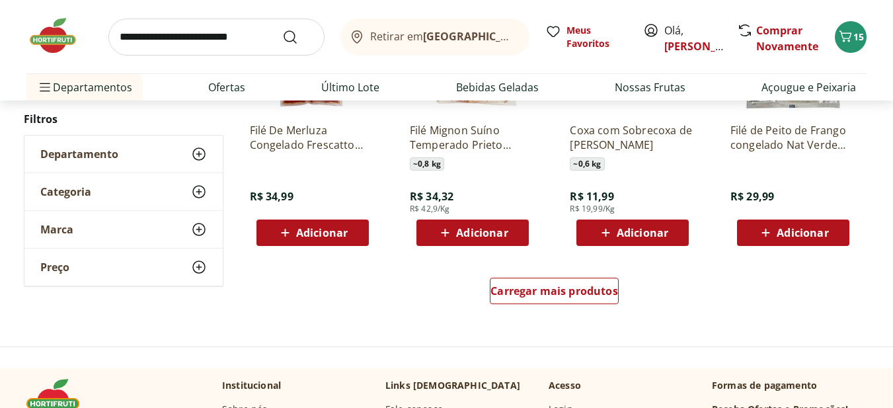
scroll to position [7733, 0]
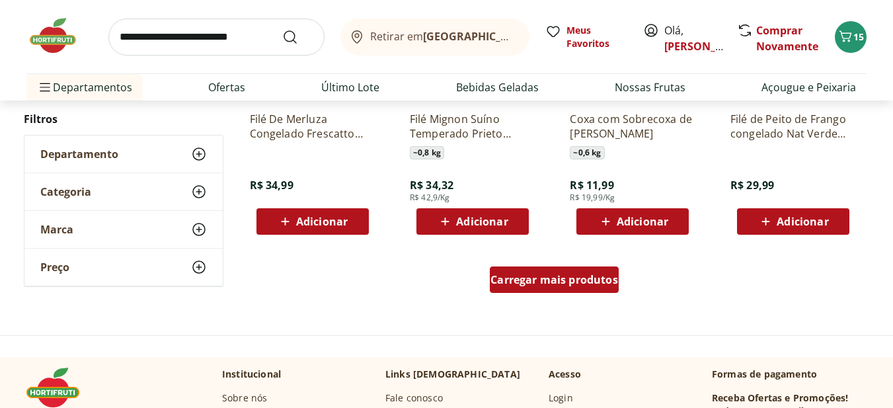
click at [578, 274] on span "Carregar mais produtos" at bounding box center [554, 279] width 128 height 11
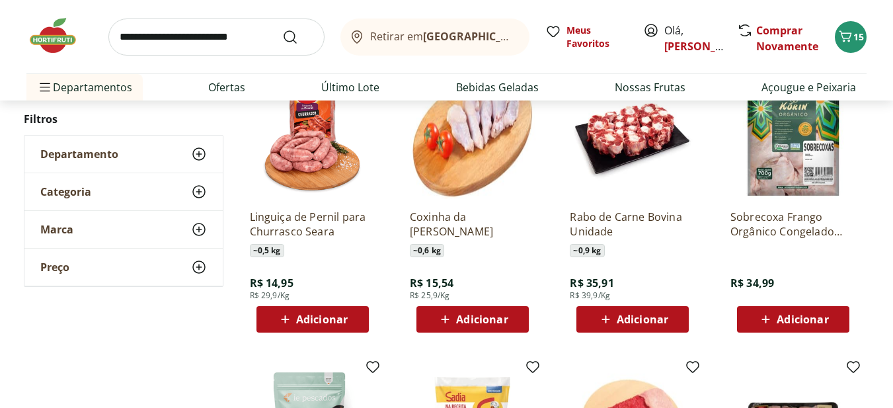
scroll to position [8129, 0]
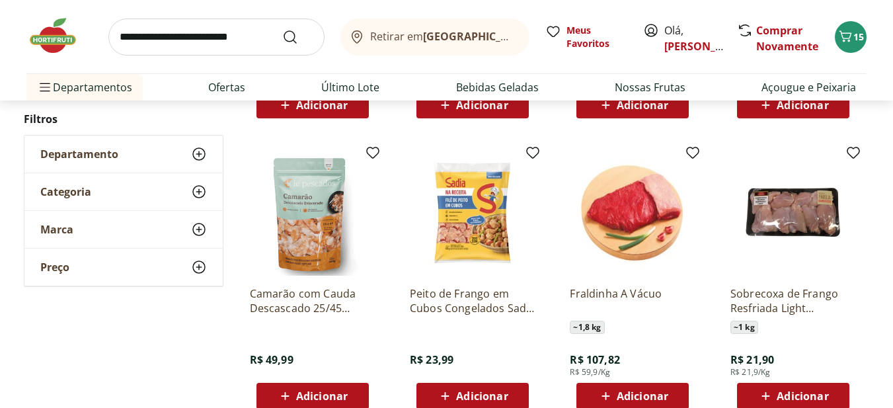
click at [796, 388] on span "Adicionar" at bounding box center [792, 396] width 71 height 16
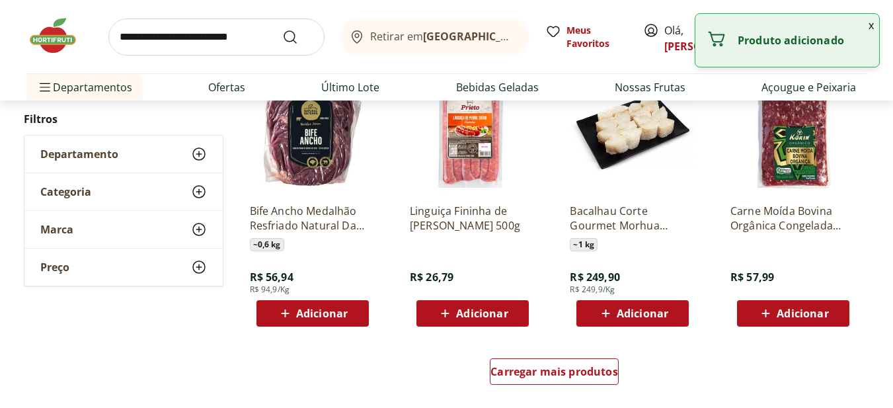
scroll to position [8526, 0]
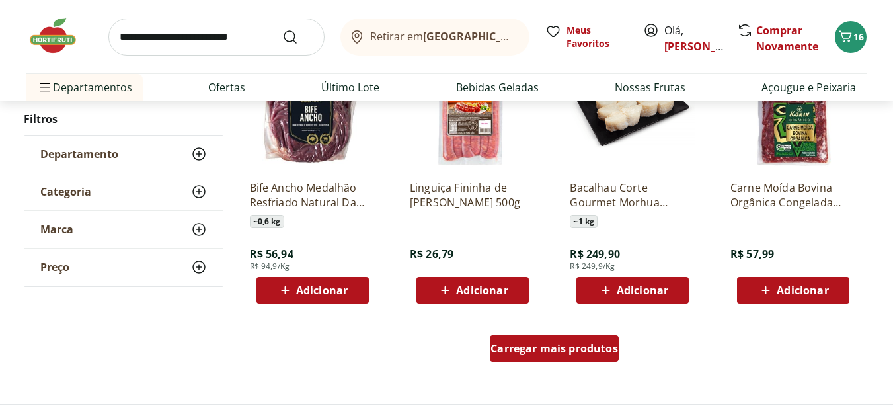
click at [590, 348] on span "Carregar mais produtos" at bounding box center [554, 348] width 128 height 11
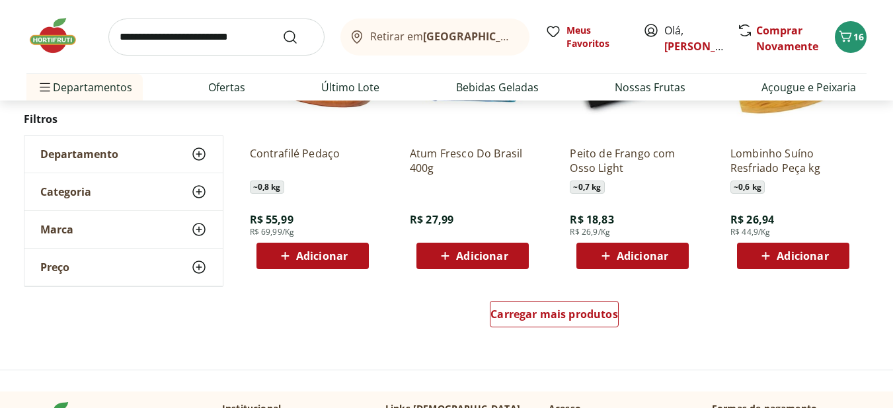
scroll to position [9451, 0]
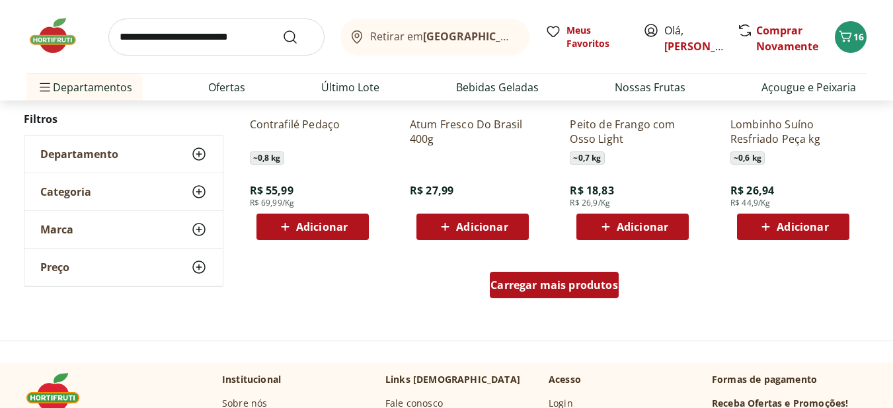
click at [599, 285] on span "Carregar mais produtos" at bounding box center [554, 285] width 128 height 11
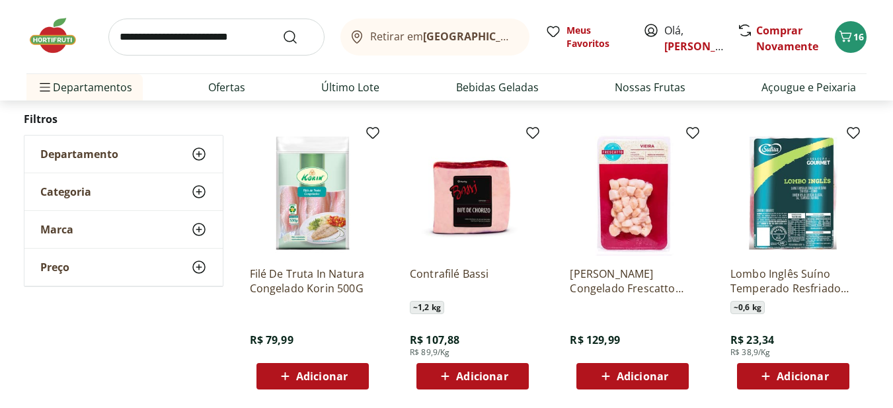
scroll to position [10244, 0]
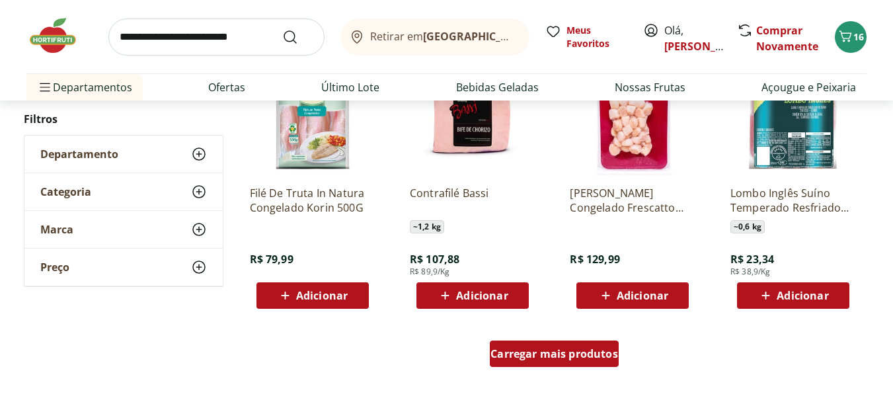
click at [551, 357] on span "Carregar mais produtos" at bounding box center [554, 353] width 128 height 11
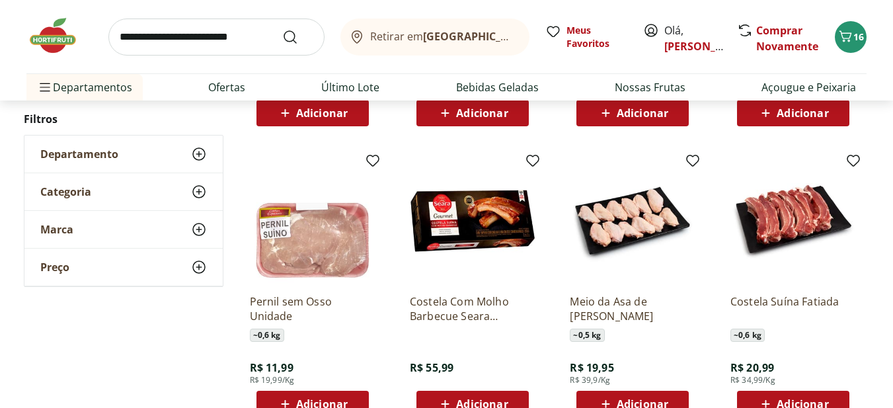
scroll to position [10773, 0]
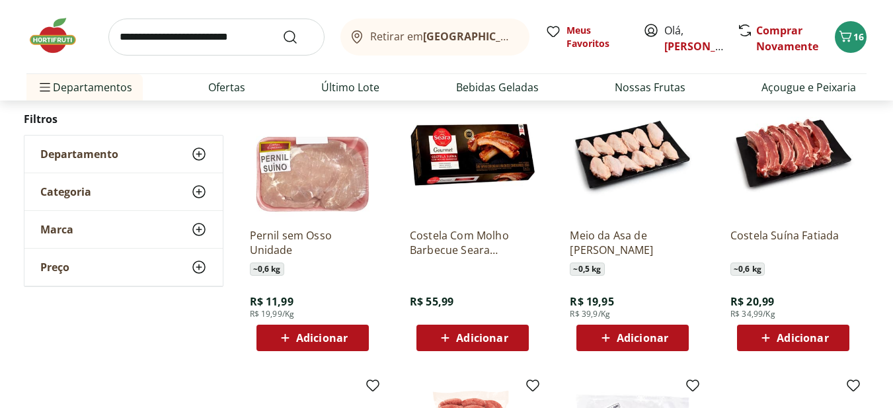
click at [305, 345] on span "Adicionar" at bounding box center [312, 338] width 71 height 16
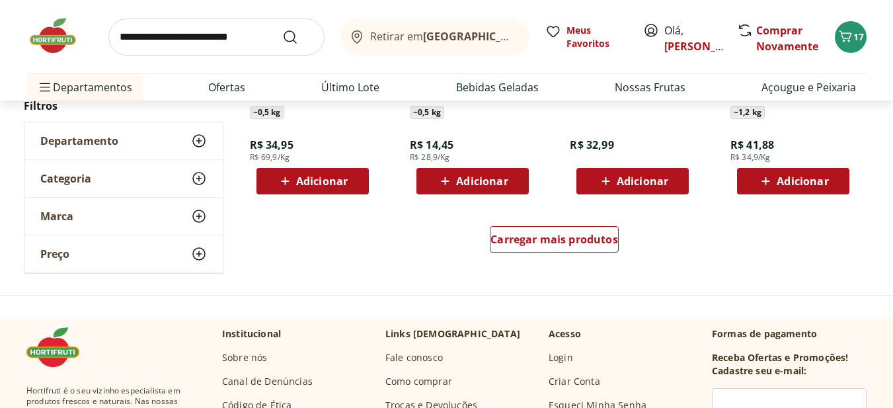
scroll to position [11236, 0]
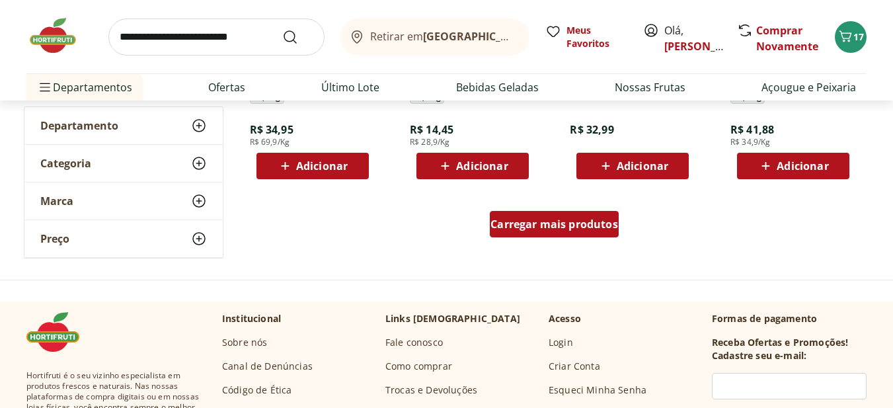
click at [562, 219] on span "Carregar mais produtos" at bounding box center [554, 224] width 128 height 11
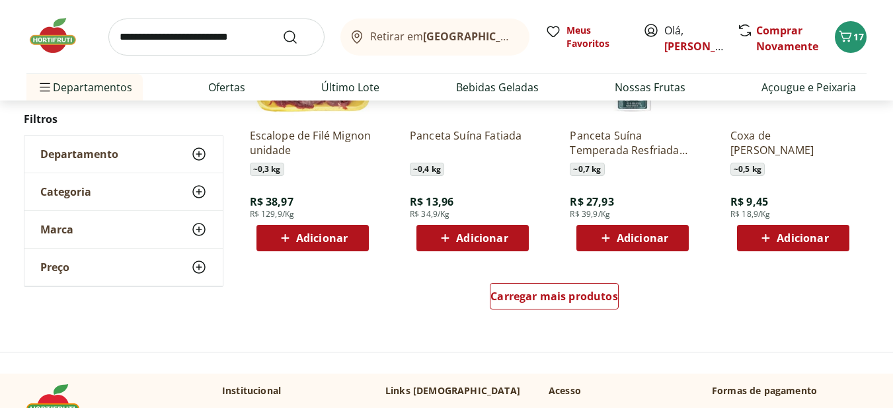
scroll to position [12029, 0]
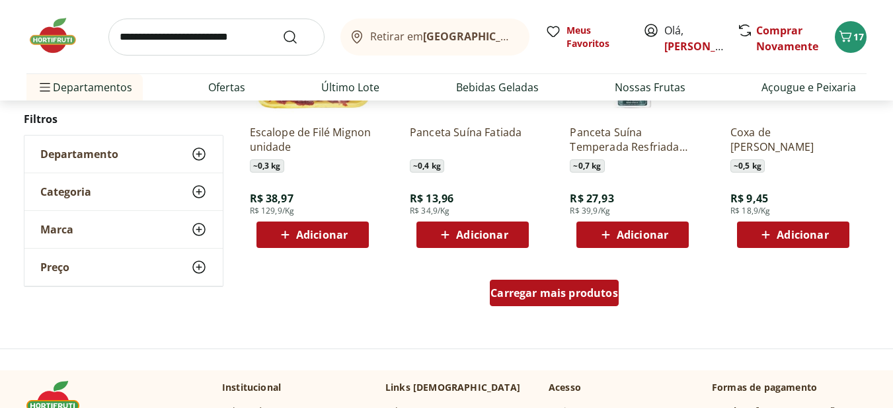
click at [568, 288] on span "Carregar mais produtos" at bounding box center [554, 293] width 128 height 11
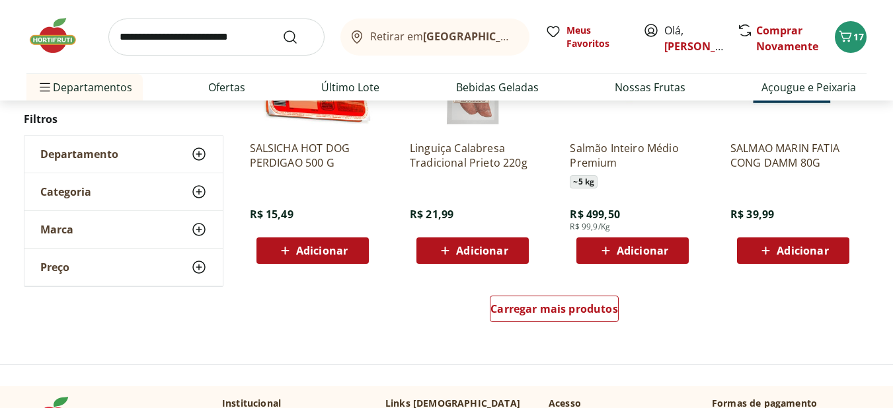
scroll to position [12888, 0]
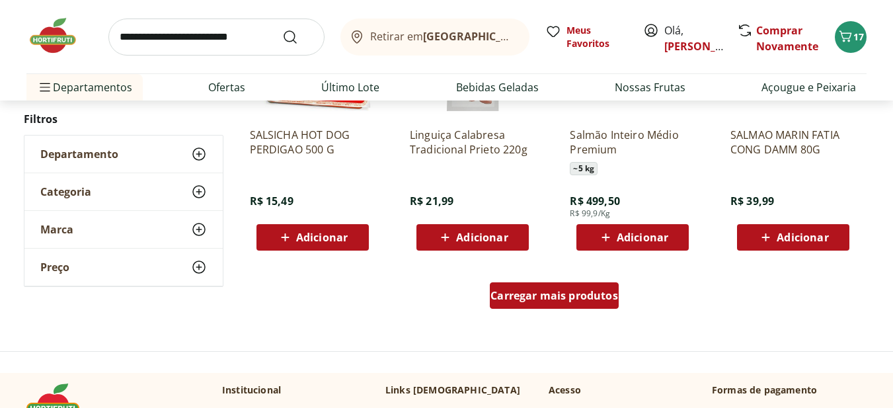
click at [580, 291] on span "Carregar mais produtos" at bounding box center [554, 295] width 128 height 11
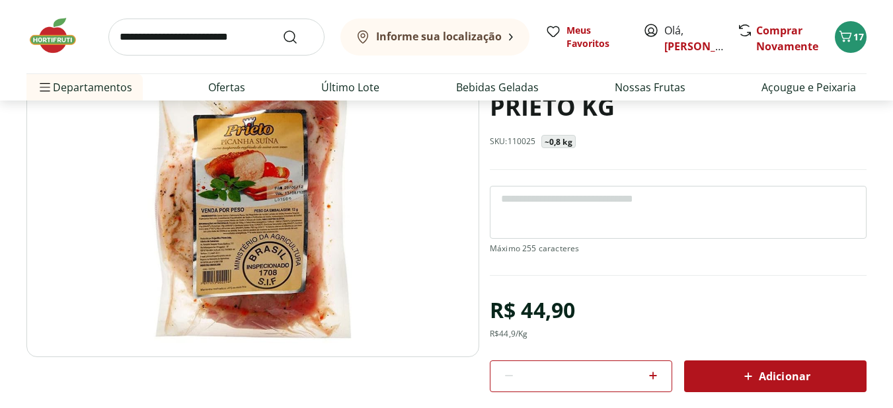
scroll to position [132, 0]
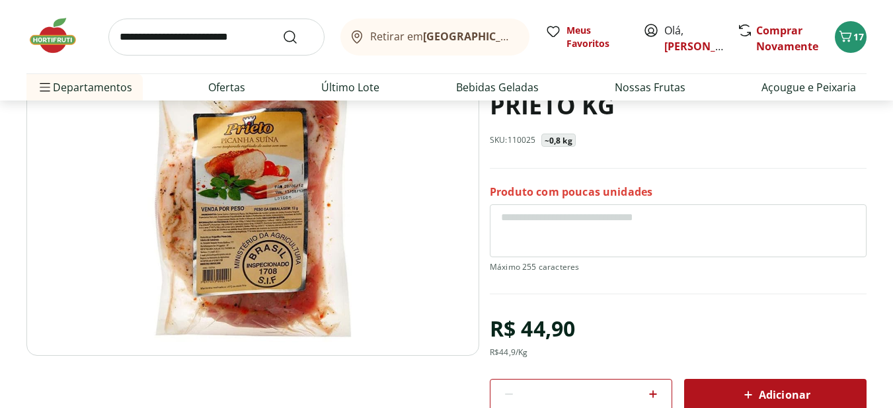
scroll to position [4453, 0]
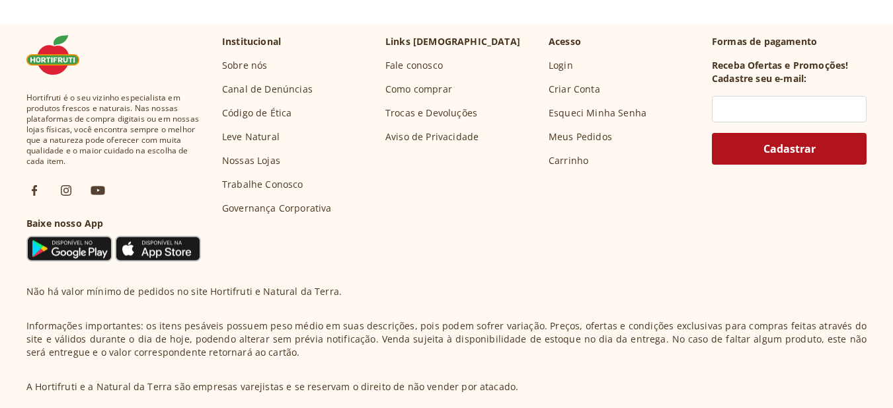
select select "**********"
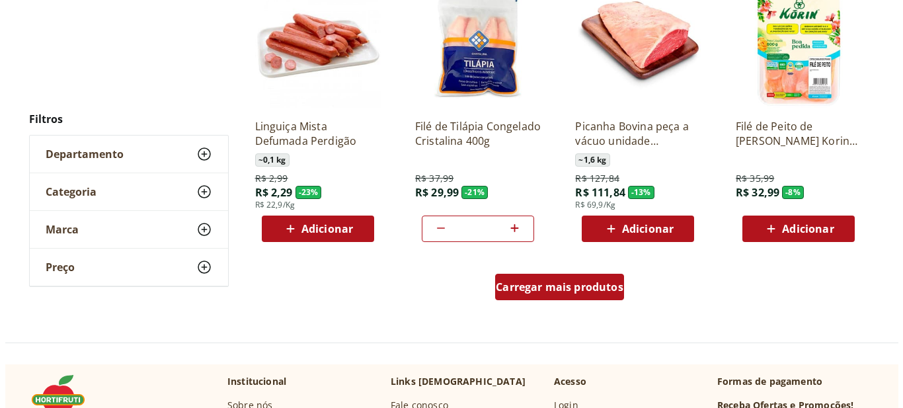
scroll to position [3007, 0]
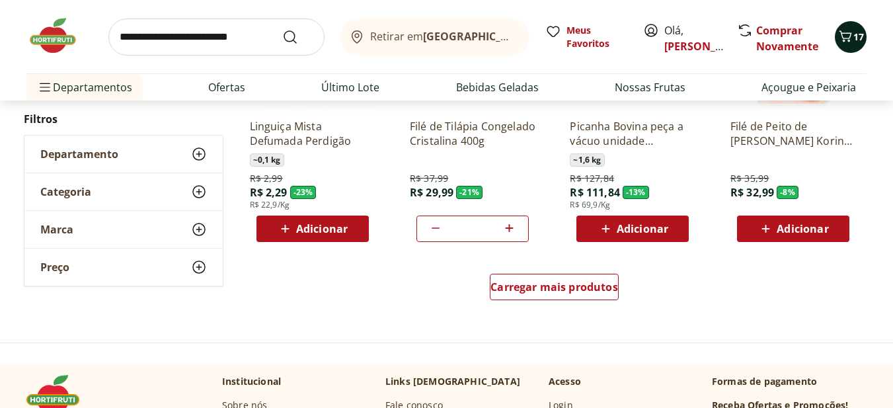
click at [846, 35] on icon "Carrinho" at bounding box center [845, 36] width 16 height 16
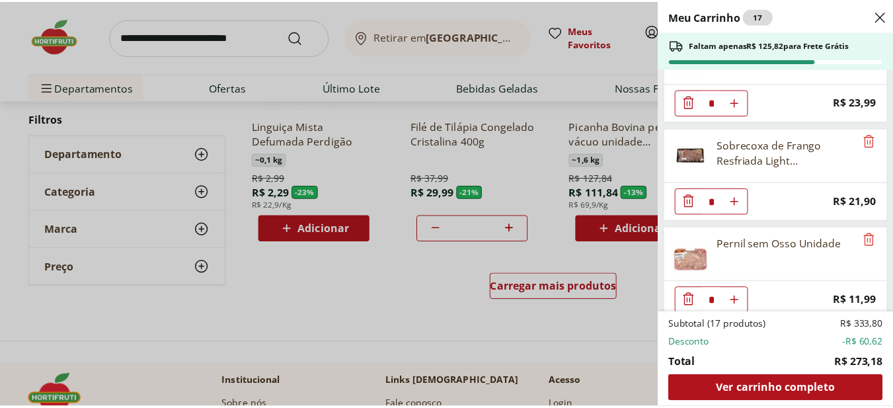
scroll to position [654, 0]
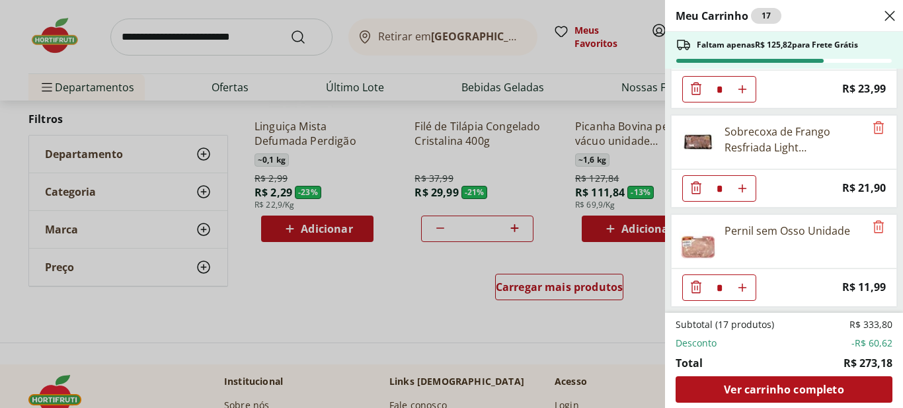
click at [282, 316] on div "Meu Carrinho 17 Faltam apenas R$ 125,82 para Frete Grátis Filé de Tilápia Conge…" at bounding box center [451, 204] width 903 height 408
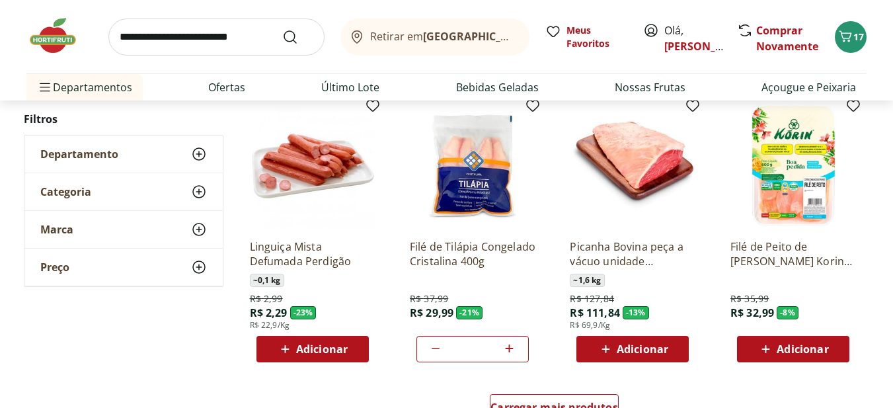
scroll to position [3007, 0]
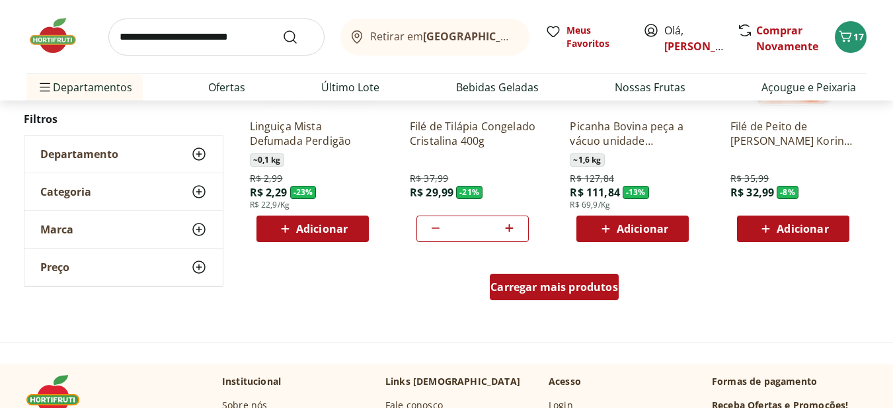
click at [572, 288] on span "Carregar mais produtos" at bounding box center [554, 287] width 128 height 11
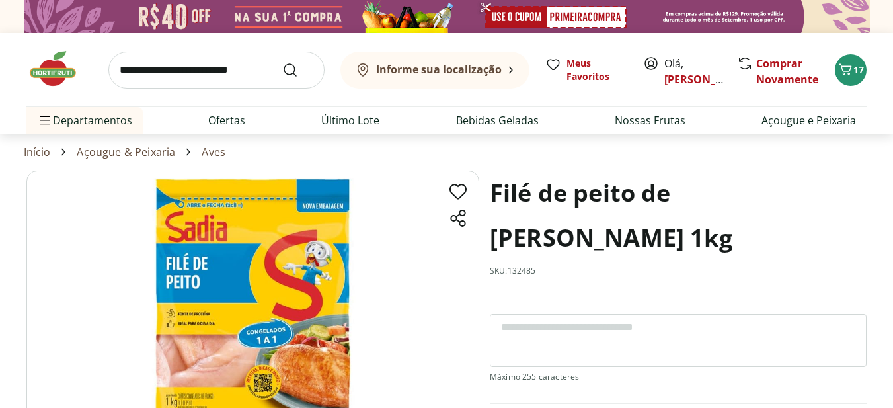
scroll to position [66, 0]
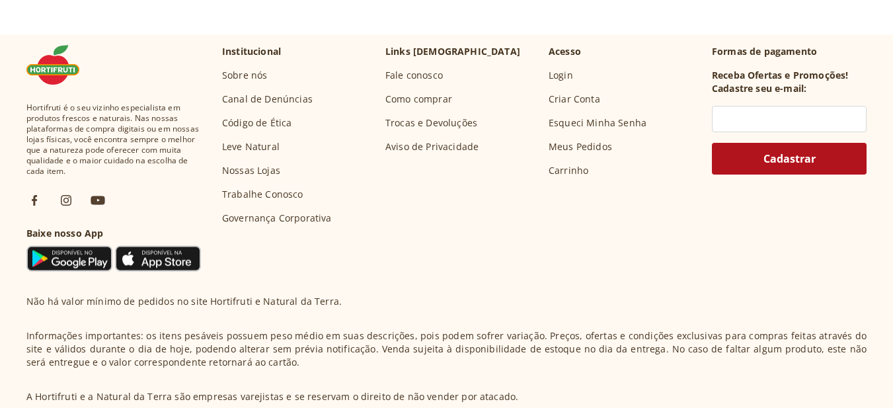
select select "**********"
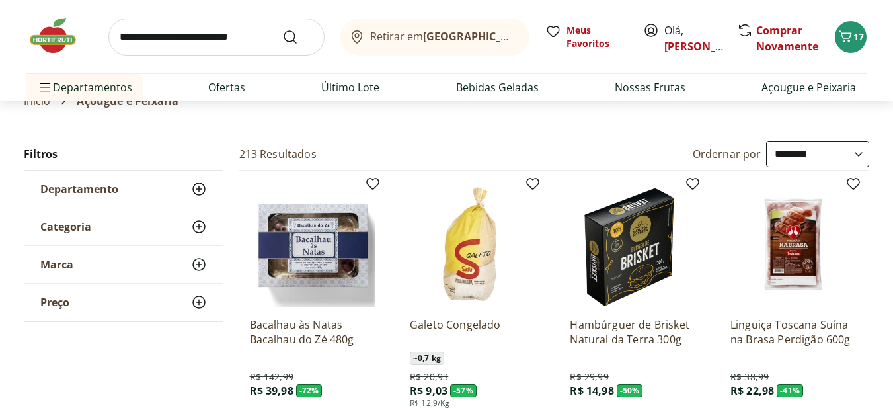
scroll to position [66, 0]
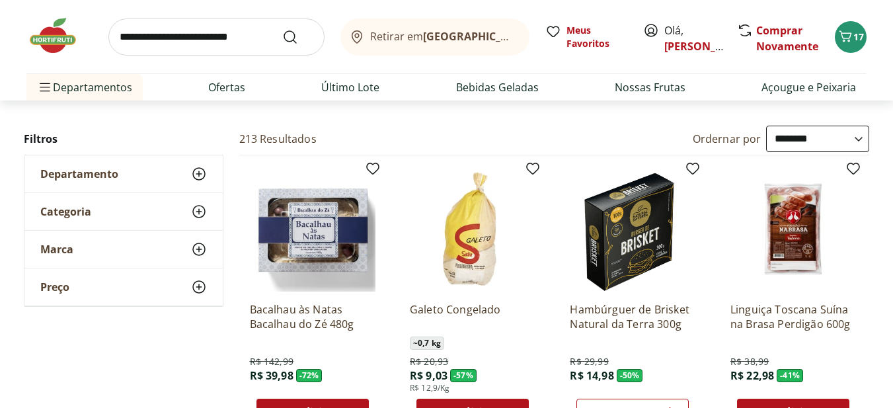
click at [196, 173] on icon at bounding box center [199, 174] width 16 height 16
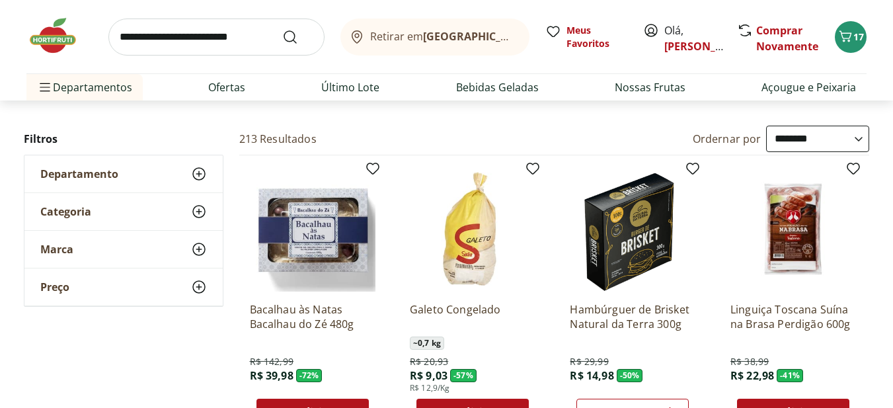
click at [196, 173] on icon at bounding box center [199, 174] width 16 height 16
click at [197, 173] on icon at bounding box center [199, 174] width 16 height 16
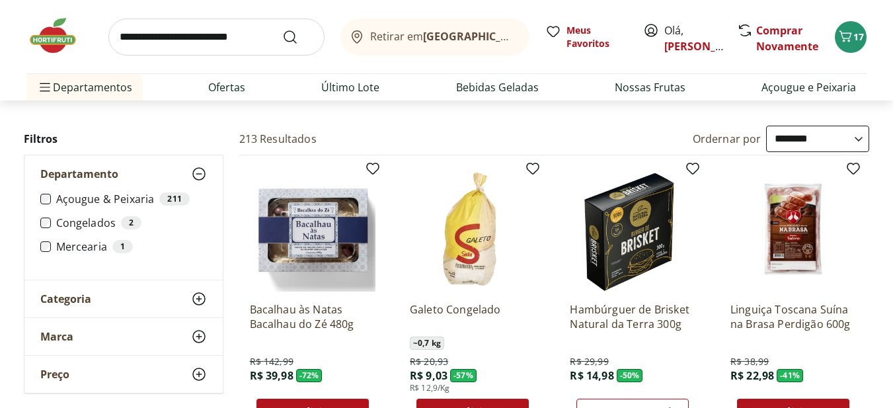
click at [120, 199] on label "Açougue & Peixaria 211" at bounding box center [131, 198] width 151 height 13
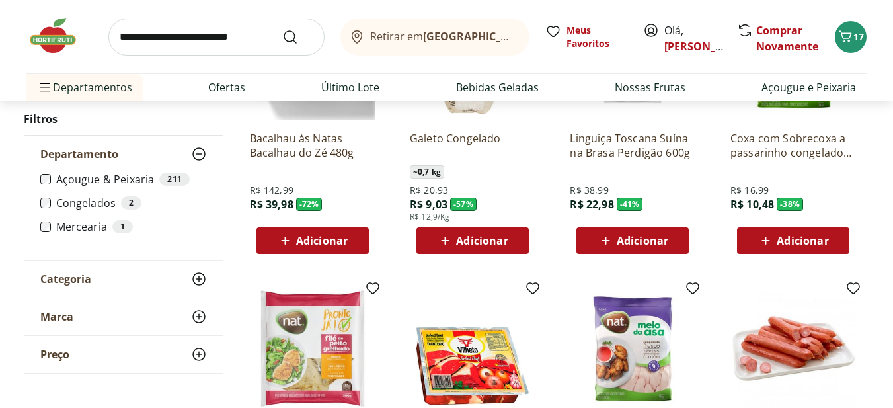
scroll to position [264, 0]
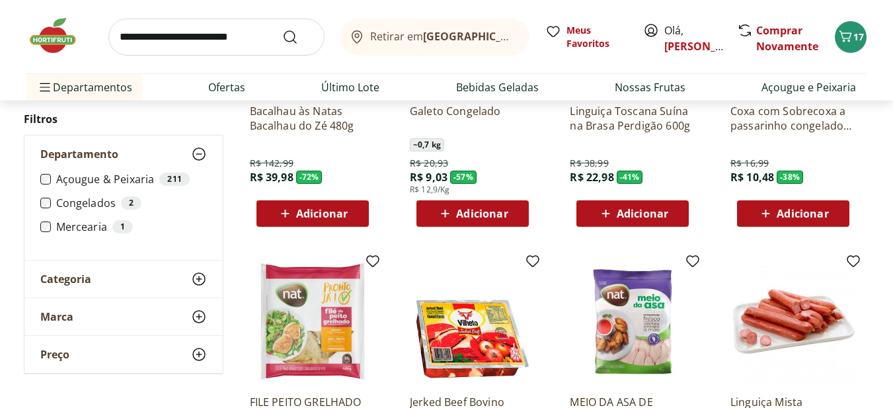
click at [202, 276] on icon at bounding box center [199, 279] width 16 height 16
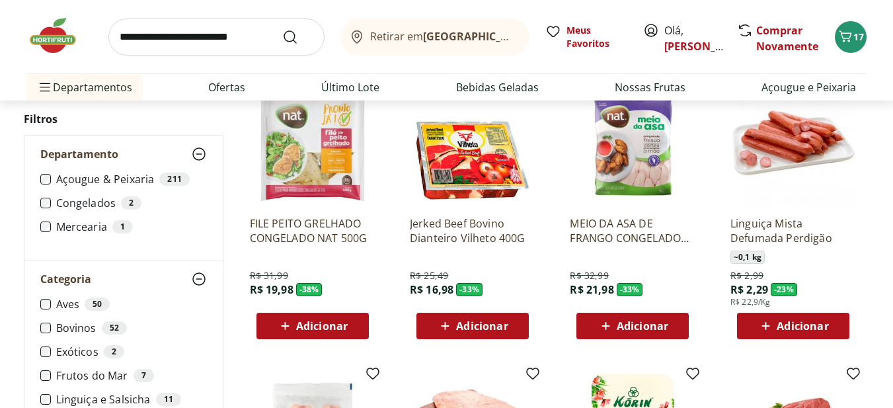
scroll to position [463, 0]
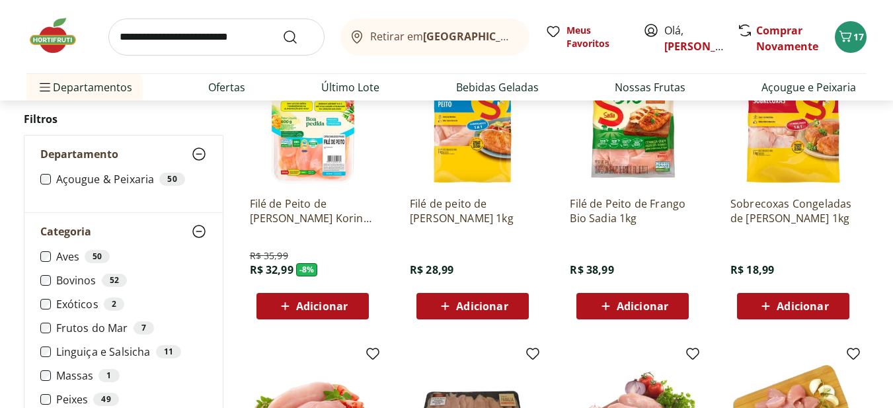
click at [46, 234] on span "Categoria" at bounding box center [65, 231] width 51 height 13
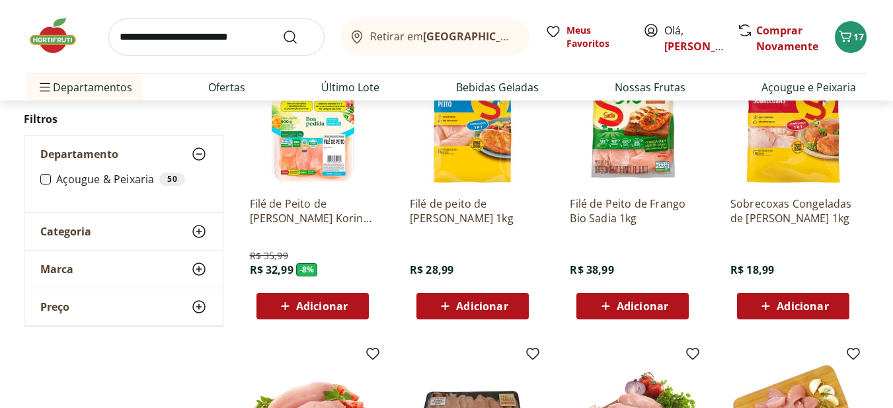
click at [209, 234] on div "Categoria" at bounding box center [123, 231] width 198 height 37
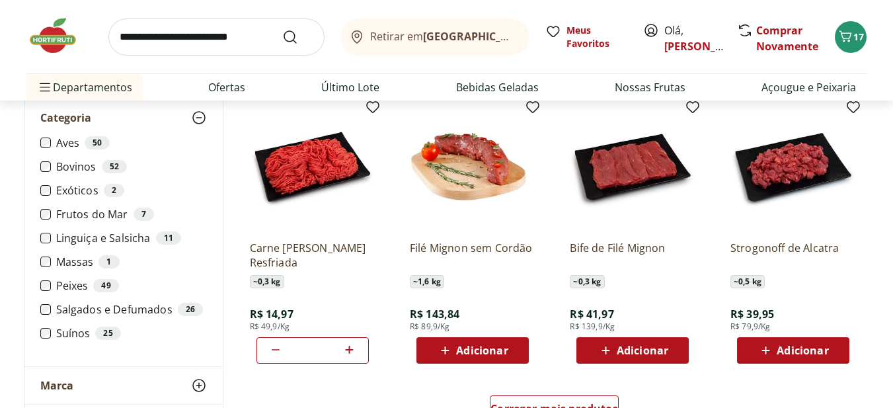
scroll to position [727, 0]
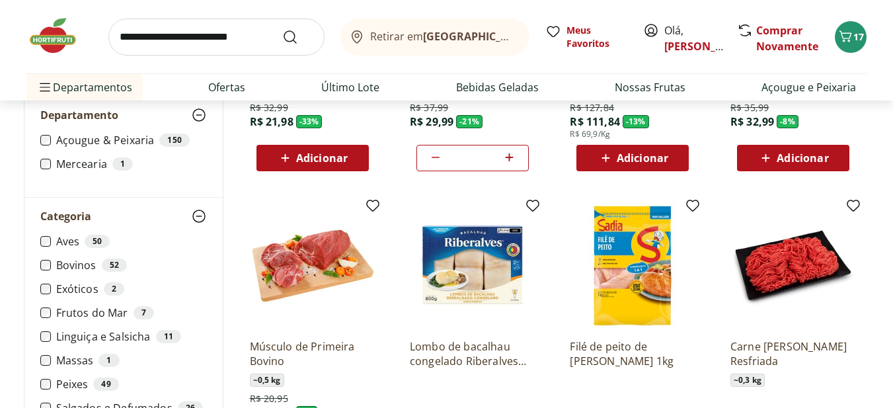
scroll to position [859, 0]
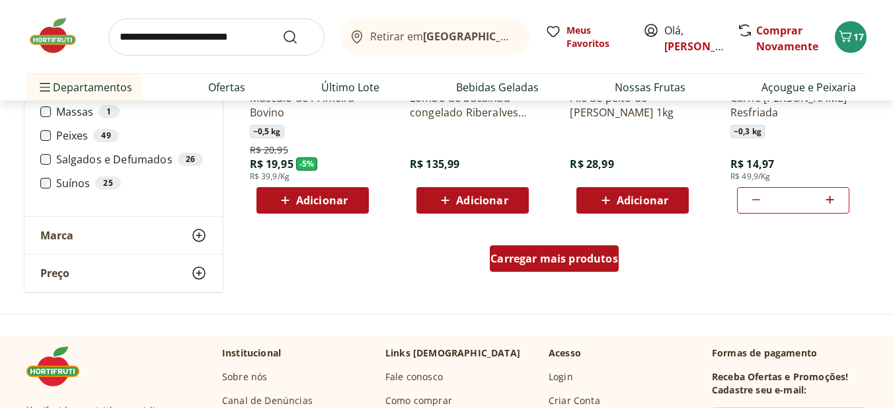
click at [576, 262] on span "Carregar mais produtos" at bounding box center [554, 258] width 128 height 11
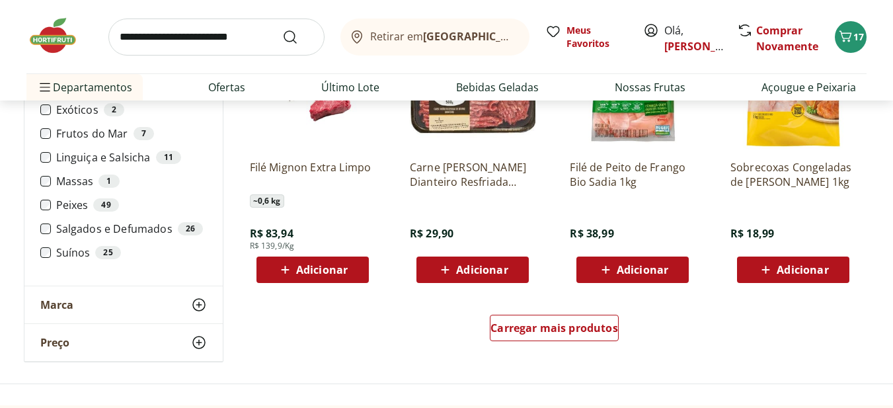
scroll to position [1652, 0]
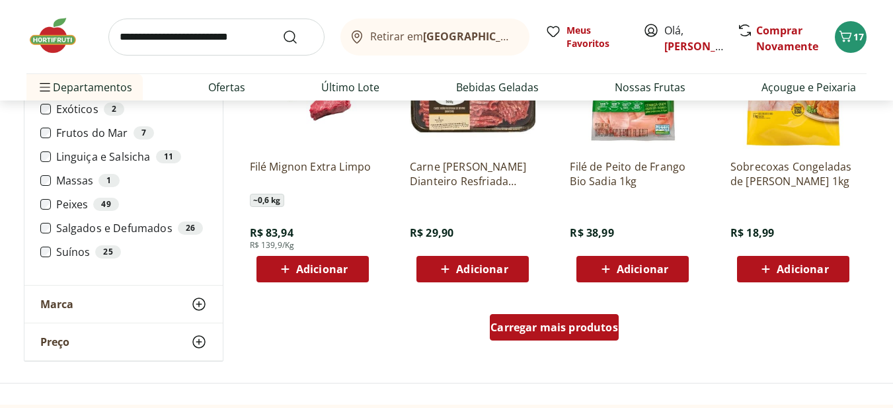
click at [553, 330] on span "Carregar mais produtos" at bounding box center [554, 327] width 128 height 11
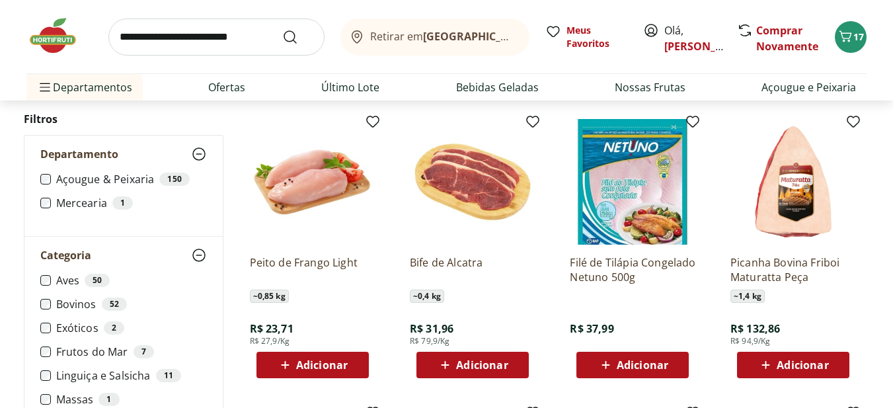
scroll to position [1851, 0]
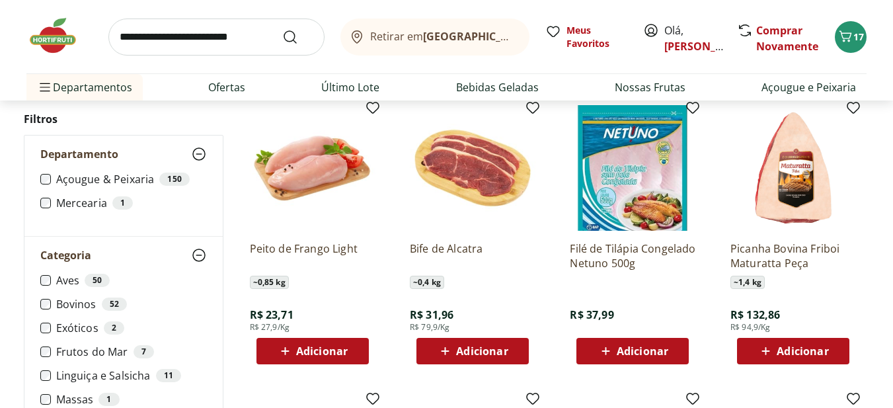
click at [307, 354] on span "Adicionar" at bounding box center [322, 351] width 52 height 11
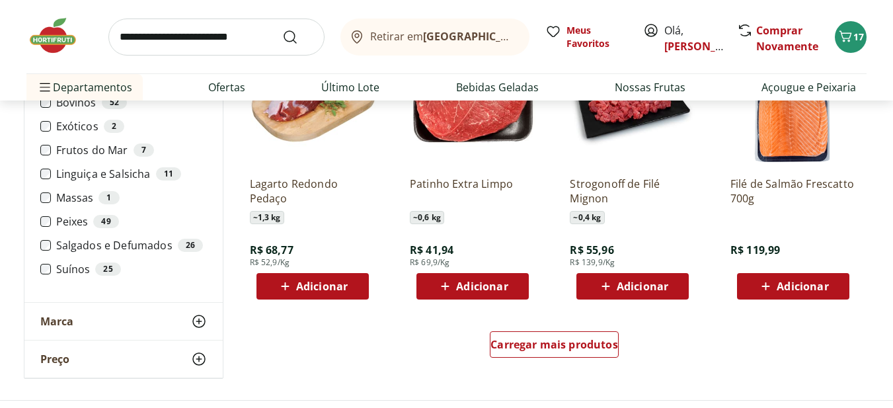
scroll to position [2578, 0]
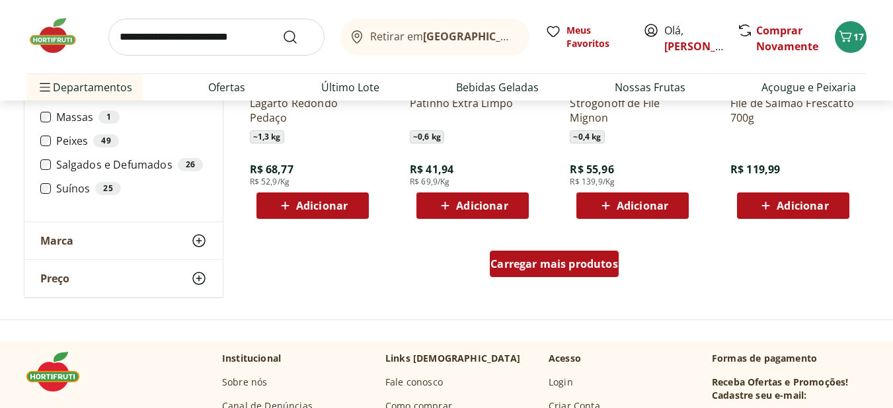
click at [542, 266] on span "Carregar mais produtos" at bounding box center [554, 263] width 128 height 11
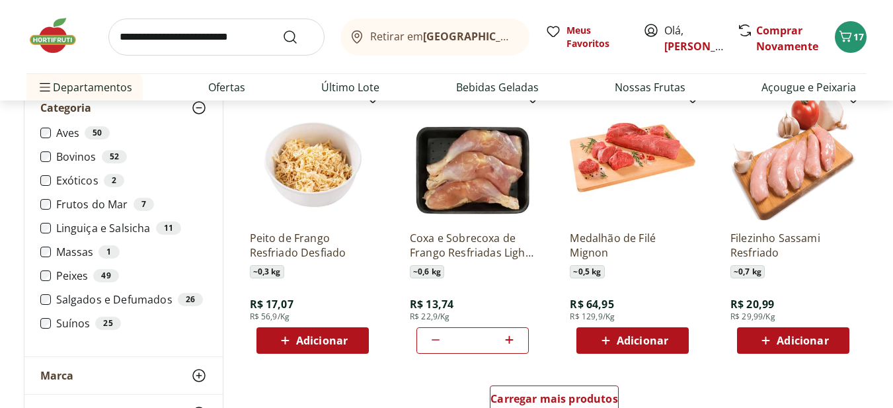
scroll to position [3371, 0]
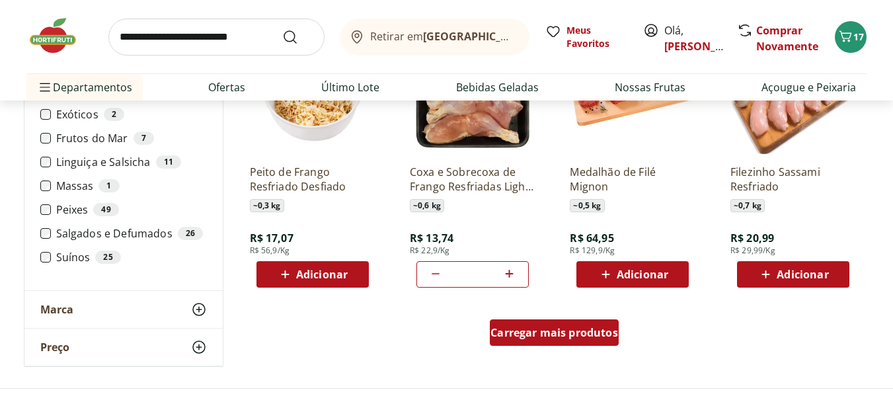
click at [559, 340] on div "Carregar mais produtos" at bounding box center [554, 332] width 129 height 26
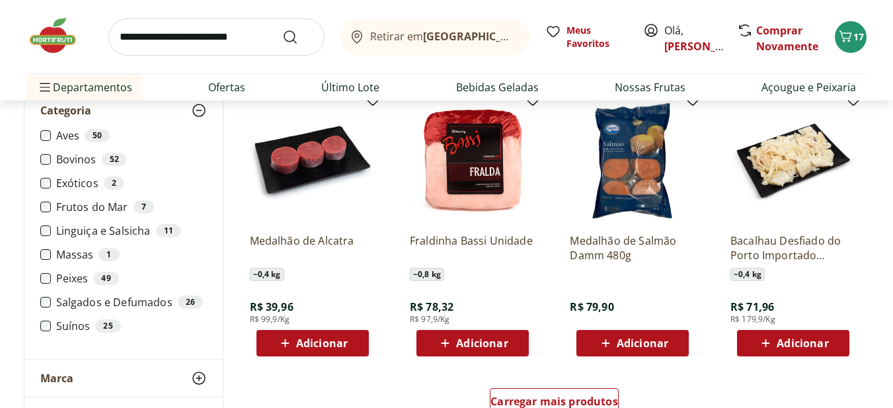
scroll to position [4230, 0]
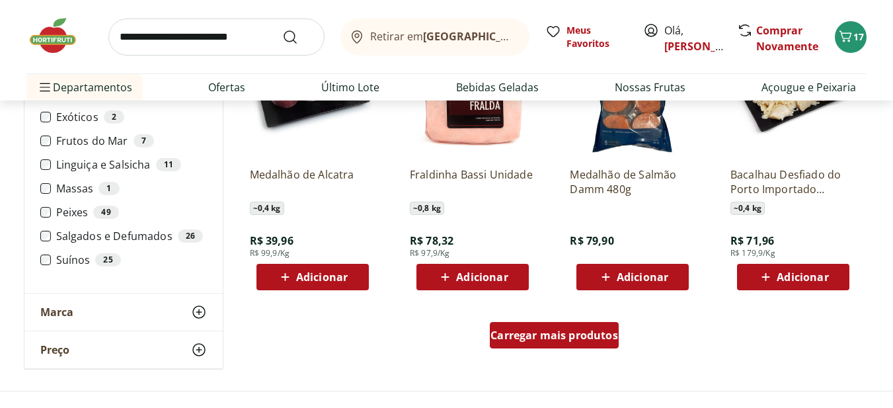
click at [558, 333] on span "Carregar mais produtos" at bounding box center [554, 335] width 128 height 11
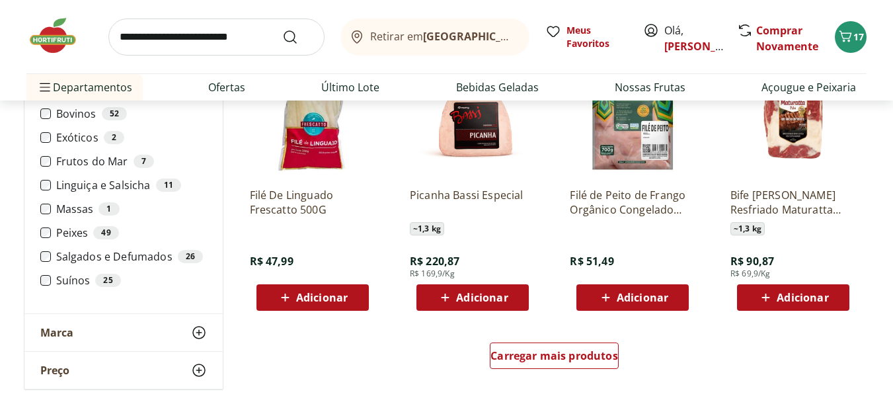
scroll to position [5089, 0]
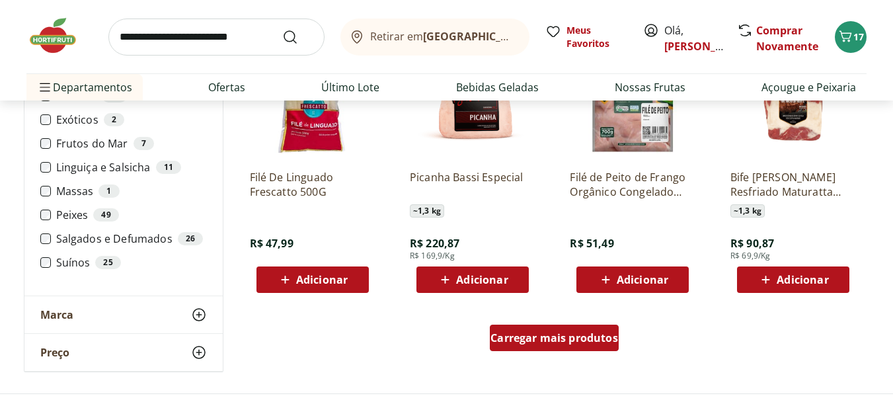
click at [518, 333] on span "Carregar mais produtos" at bounding box center [554, 337] width 128 height 11
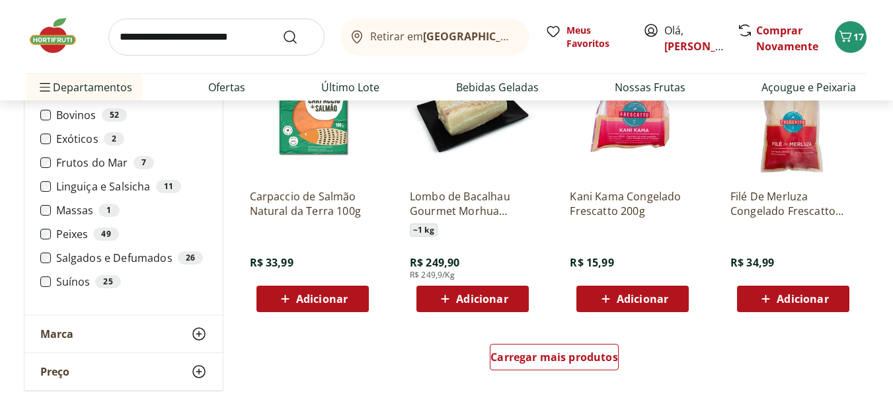
scroll to position [5948, 0]
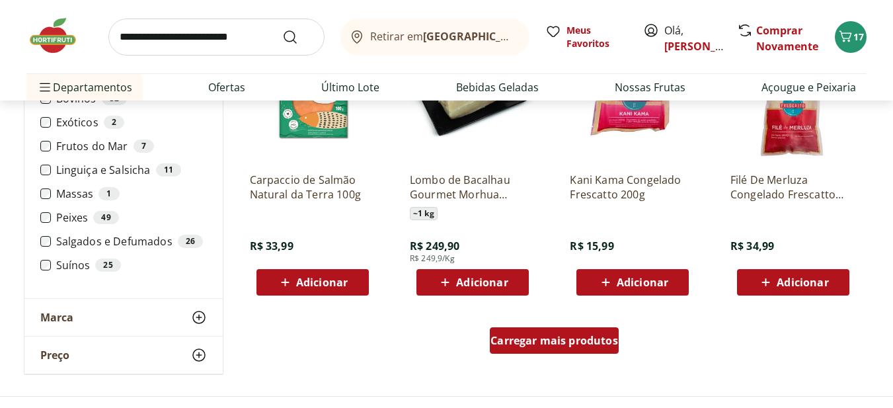
click at [533, 344] on span "Carregar mais produtos" at bounding box center [554, 340] width 128 height 11
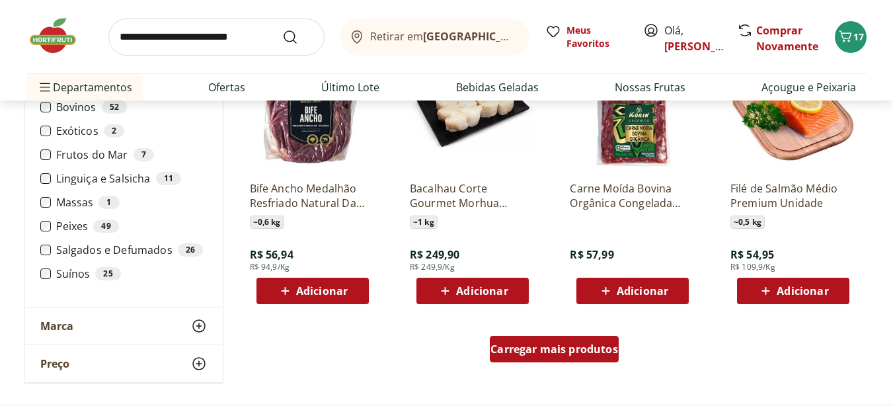
scroll to position [6807, 0]
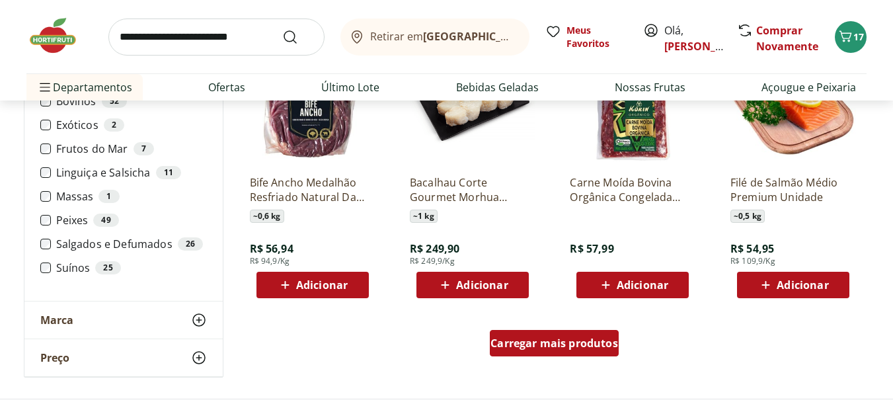
click at [533, 344] on span "Carregar mais produtos" at bounding box center [554, 343] width 128 height 11
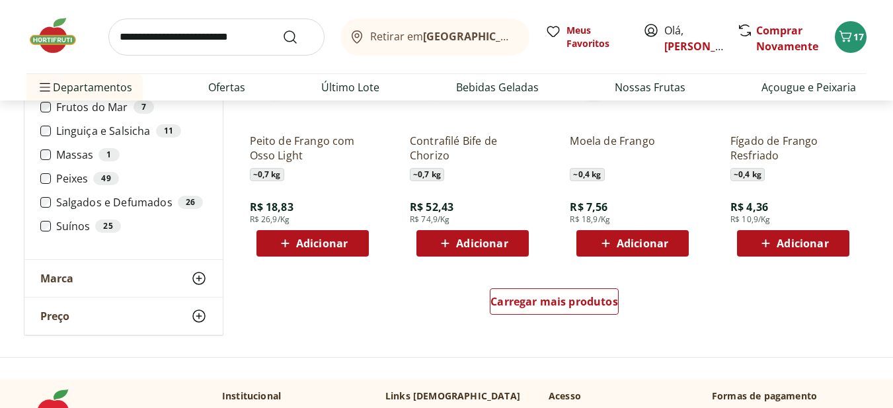
scroll to position [7733, 0]
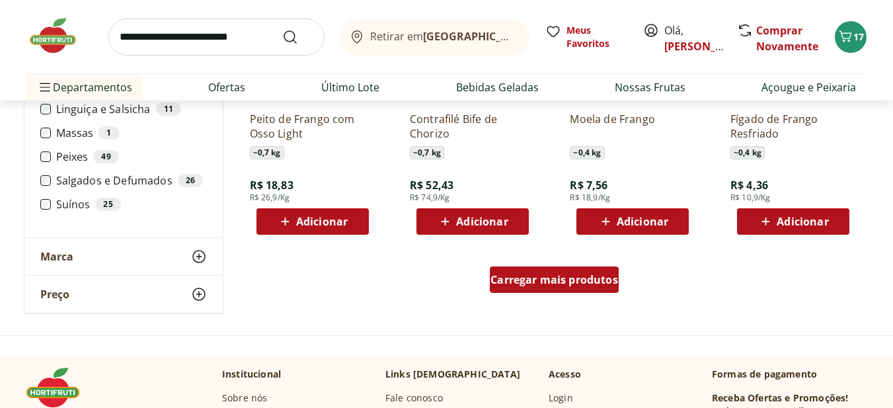
click at [555, 271] on div "Carregar mais produtos" at bounding box center [554, 279] width 129 height 26
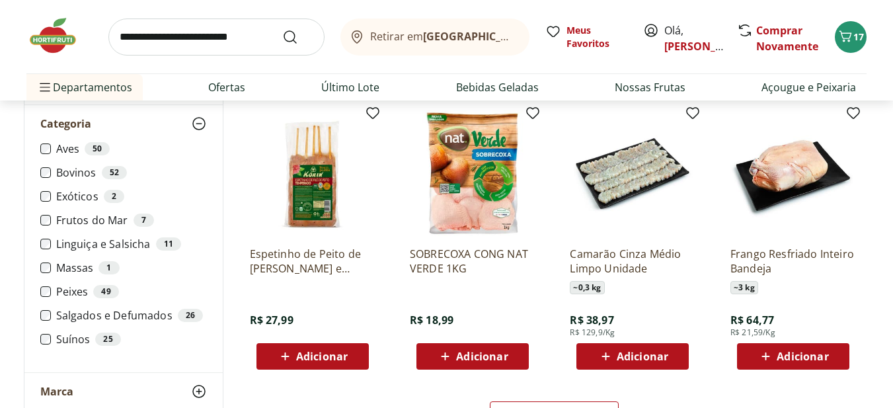
scroll to position [8592, 0]
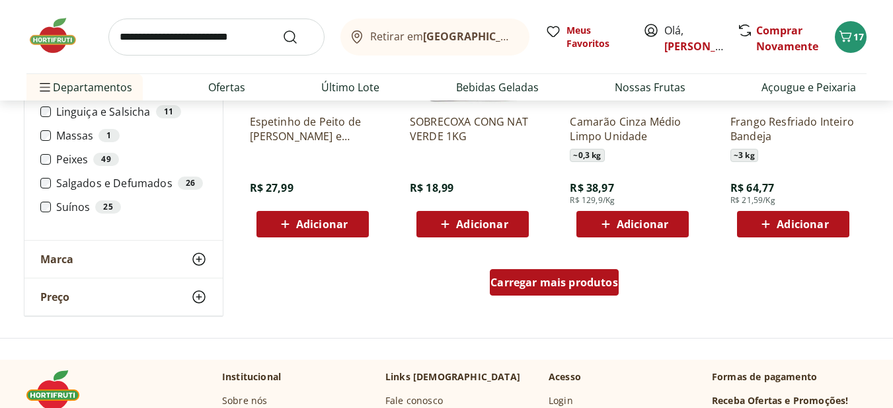
click at [594, 281] on span "Carregar mais produtos" at bounding box center [554, 282] width 128 height 11
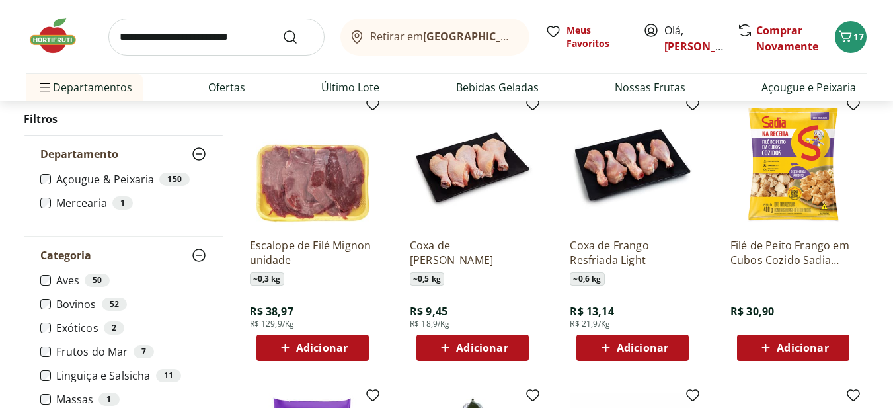
scroll to position [8790, 0]
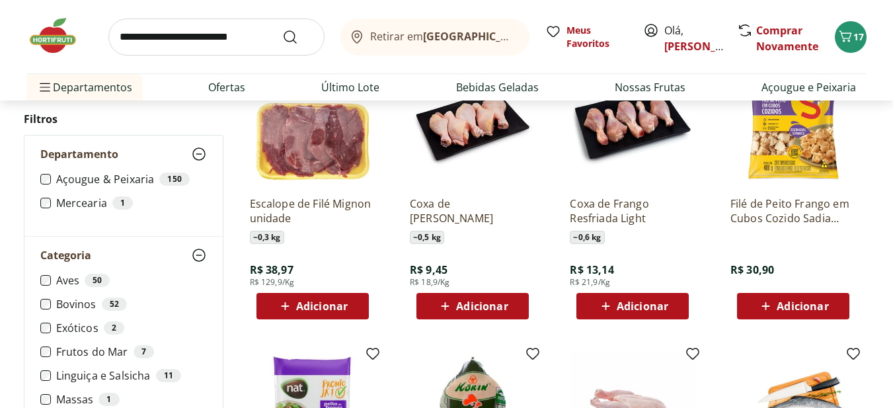
click at [636, 307] on span "Adicionar" at bounding box center [643, 306] width 52 height 11
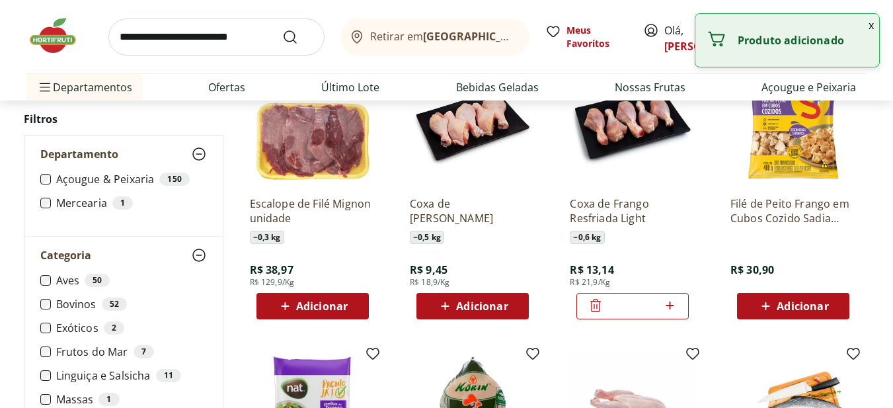
click at [670, 305] on icon at bounding box center [670, 305] width 8 height 8
type input "*"
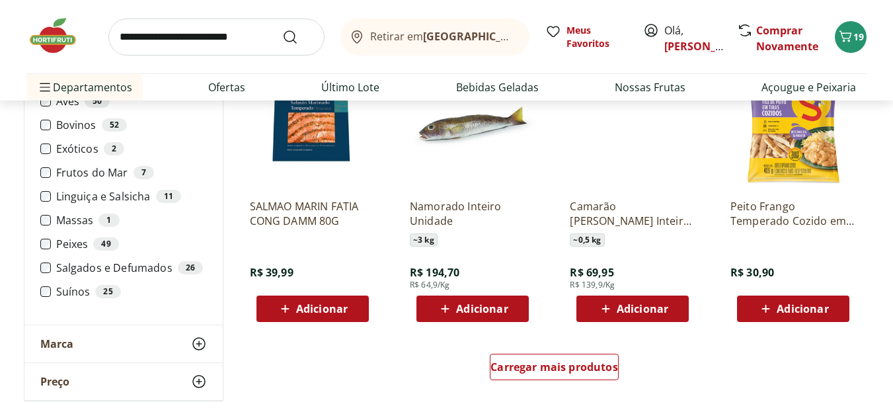
scroll to position [9517, 0]
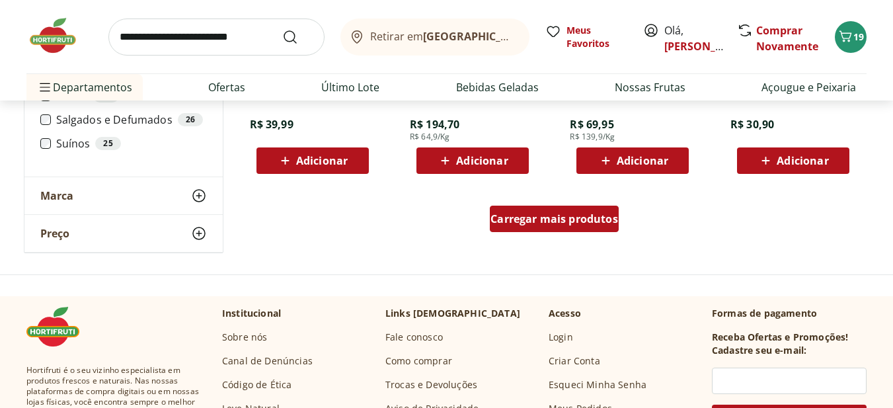
click at [568, 220] on span "Carregar mais produtos" at bounding box center [554, 218] width 128 height 11
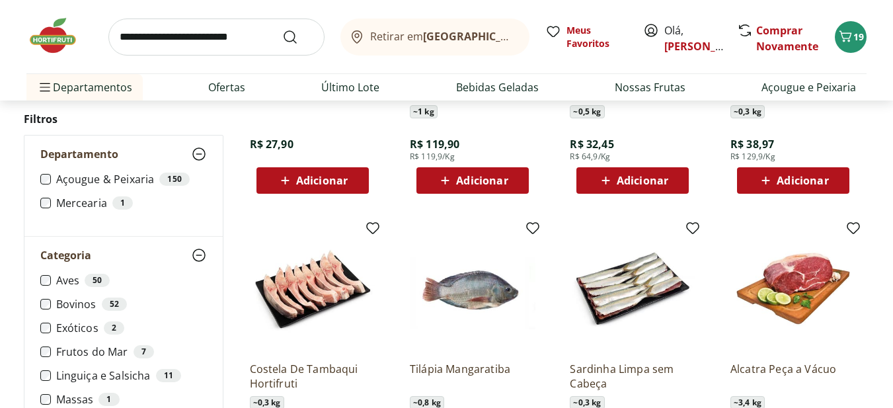
scroll to position [9914, 0]
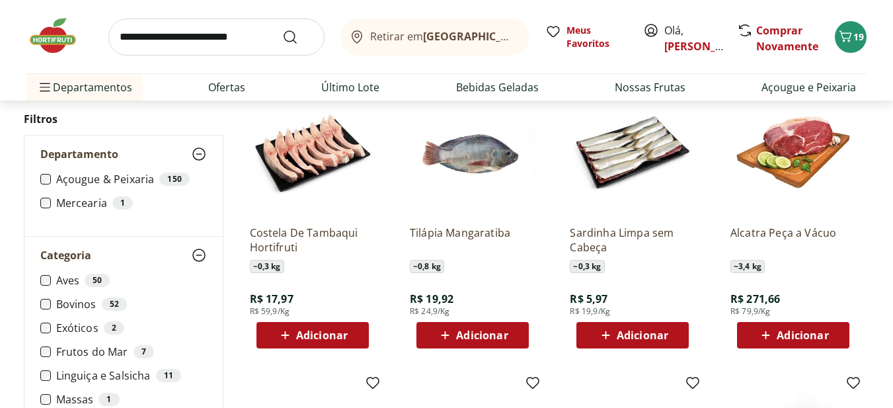
click at [638, 332] on span "Adicionar" at bounding box center [643, 335] width 52 height 11
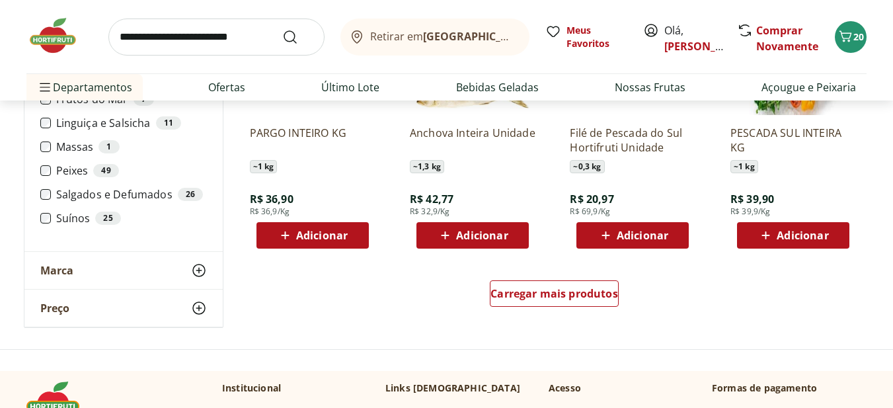
scroll to position [10310, 0]
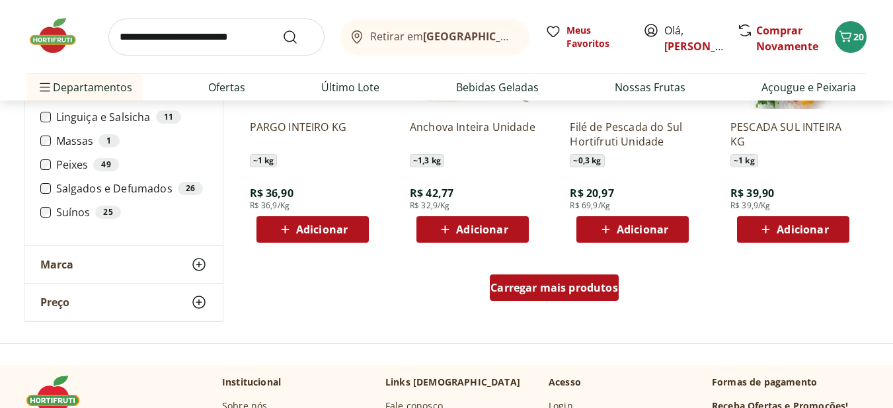
click at [534, 293] on span "Carregar mais produtos" at bounding box center [554, 287] width 128 height 11
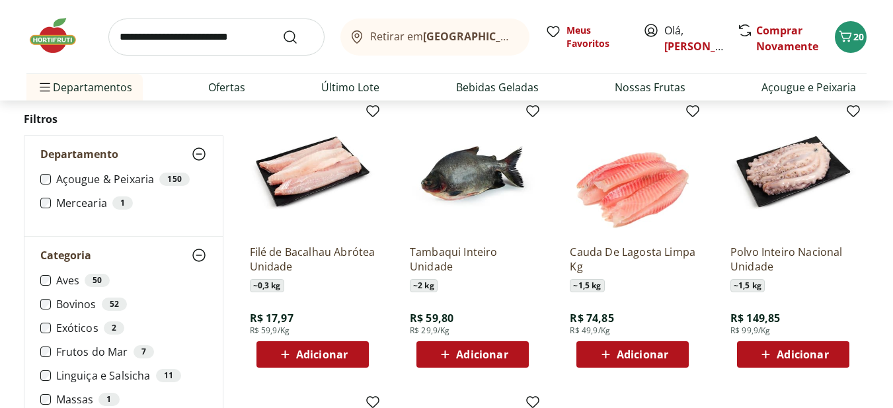
scroll to position [10509, 0]
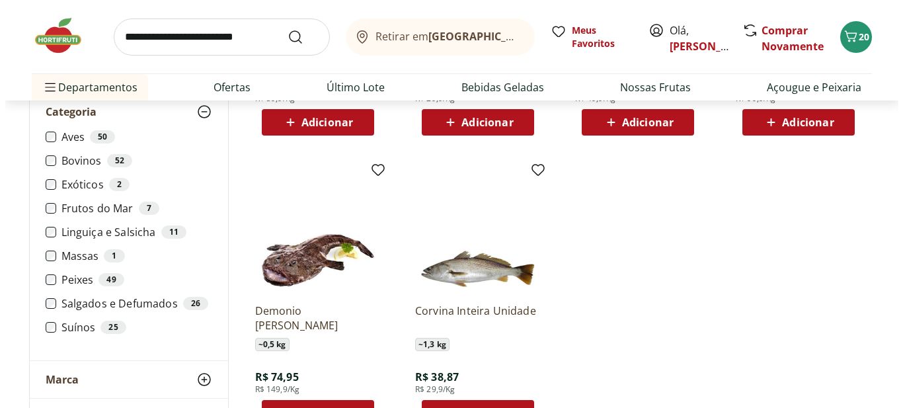
scroll to position [434, 0]
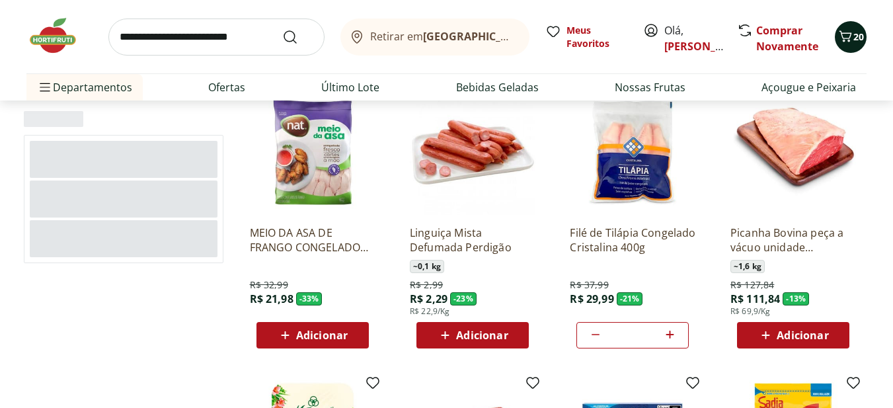
click at [850, 46] on div "20" at bounding box center [850, 36] width 11 height 21
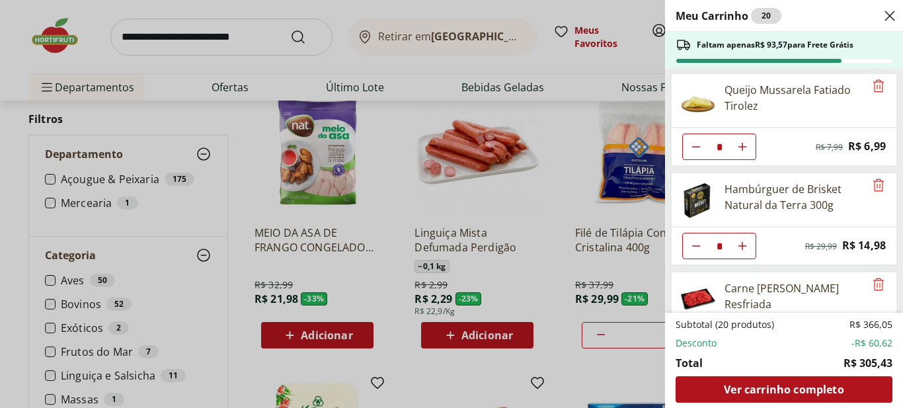
scroll to position [191, 0]
